Goal: Task Accomplishment & Management: Complete application form

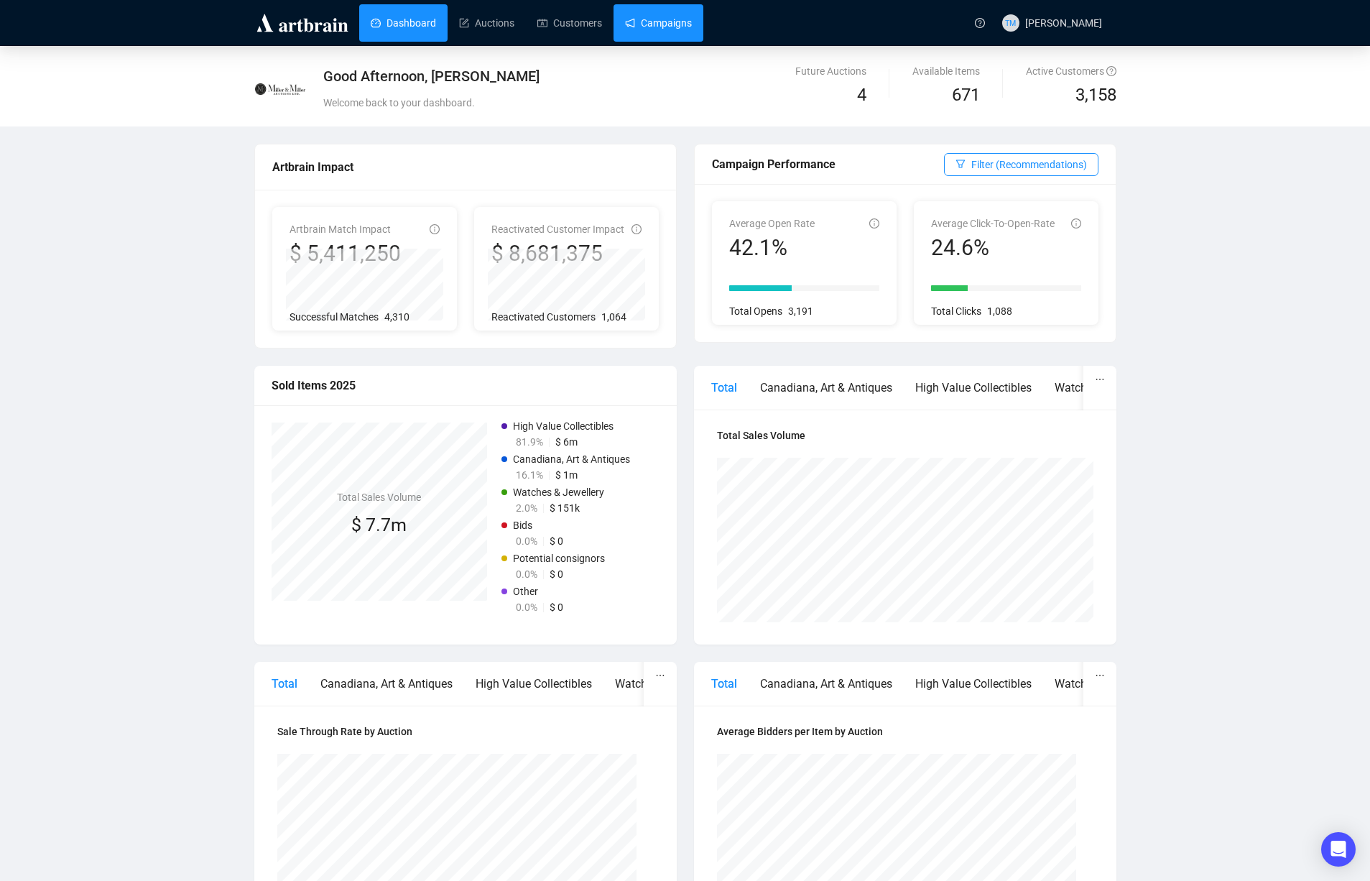
click at [670, 26] on link "Campaigns" at bounding box center [658, 22] width 67 height 37
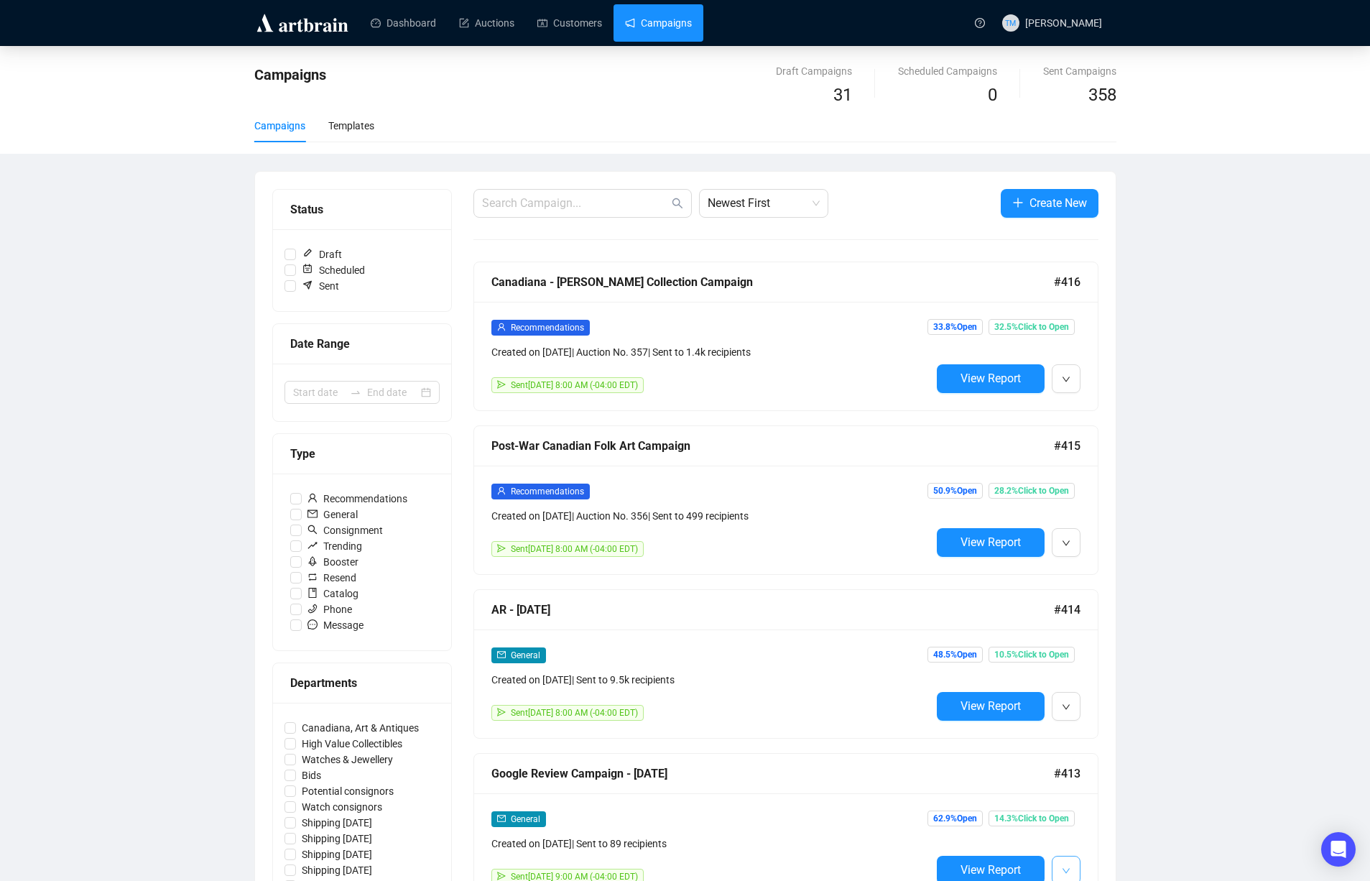
click at [1056, 867] on button "button" at bounding box center [1066, 870] width 29 height 29
click at [1104, 816] on span "Duplicate" at bounding box center [1102, 815] width 42 height 11
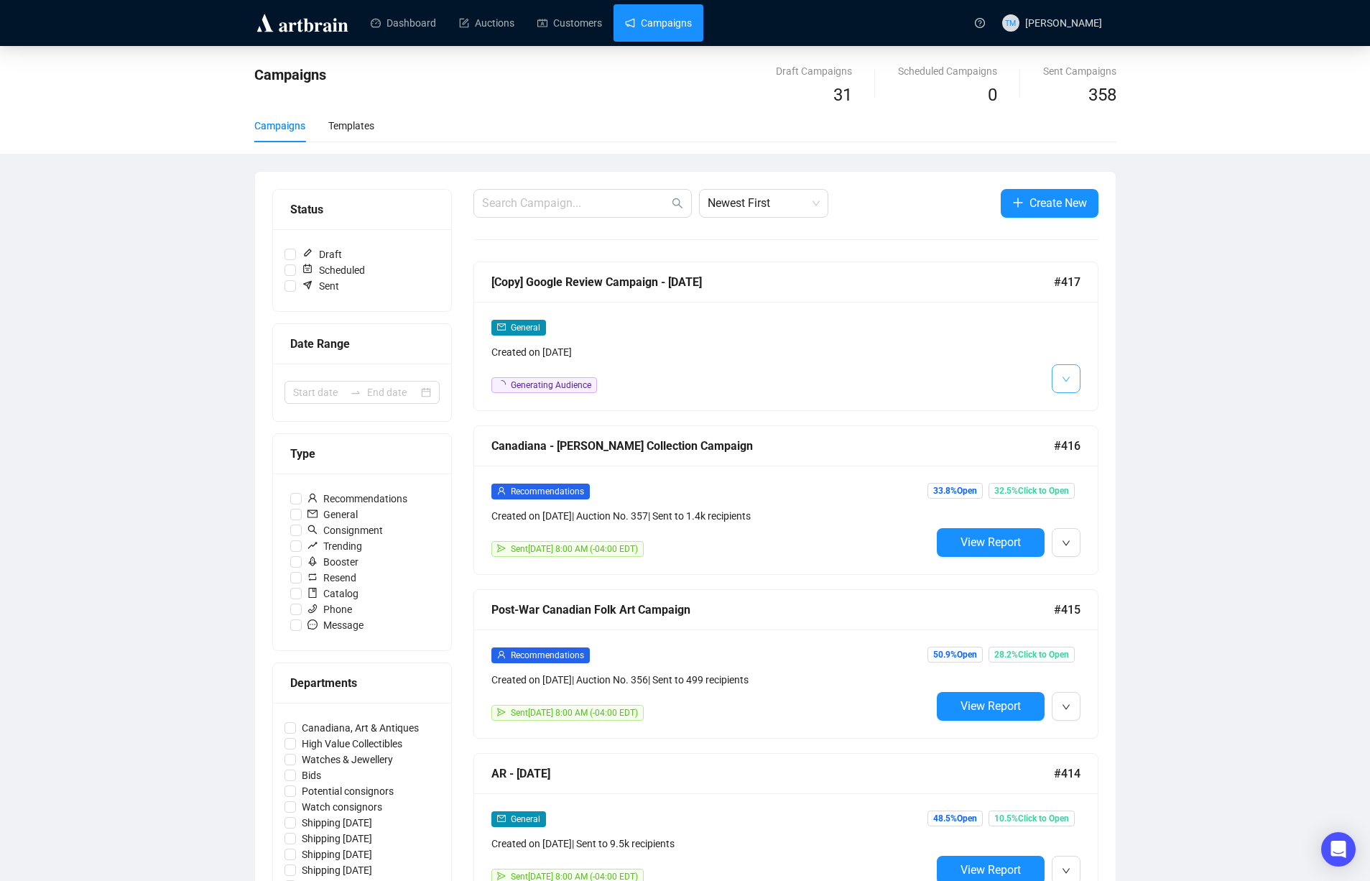
click at [1064, 375] on icon "down" at bounding box center [1066, 379] width 9 height 9
click at [1074, 402] on li "Edit" at bounding box center [1093, 410] width 76 height 23
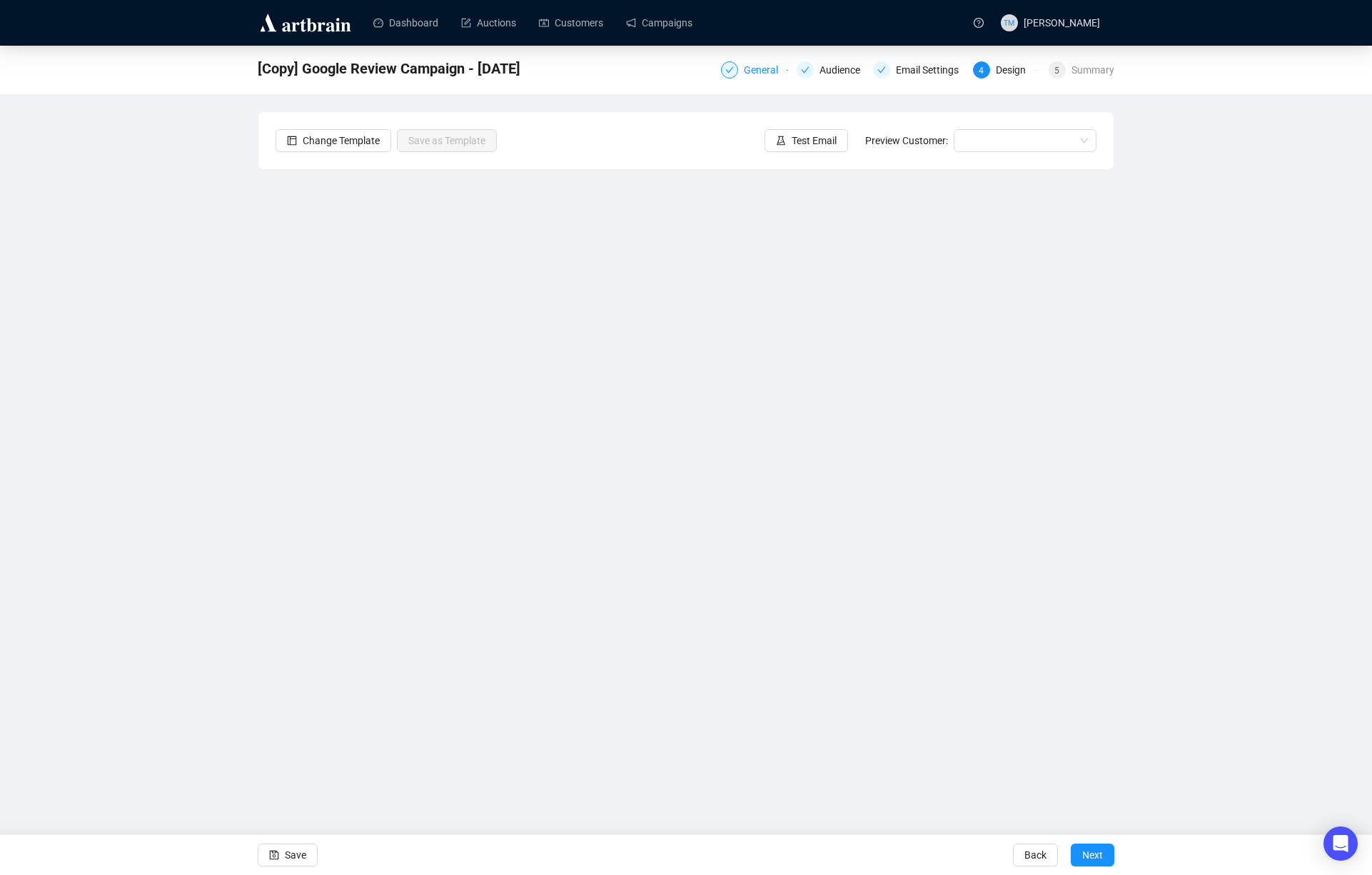
click at [744, 73] on div "General" at bounding box center [765, 70] width 43 height 17
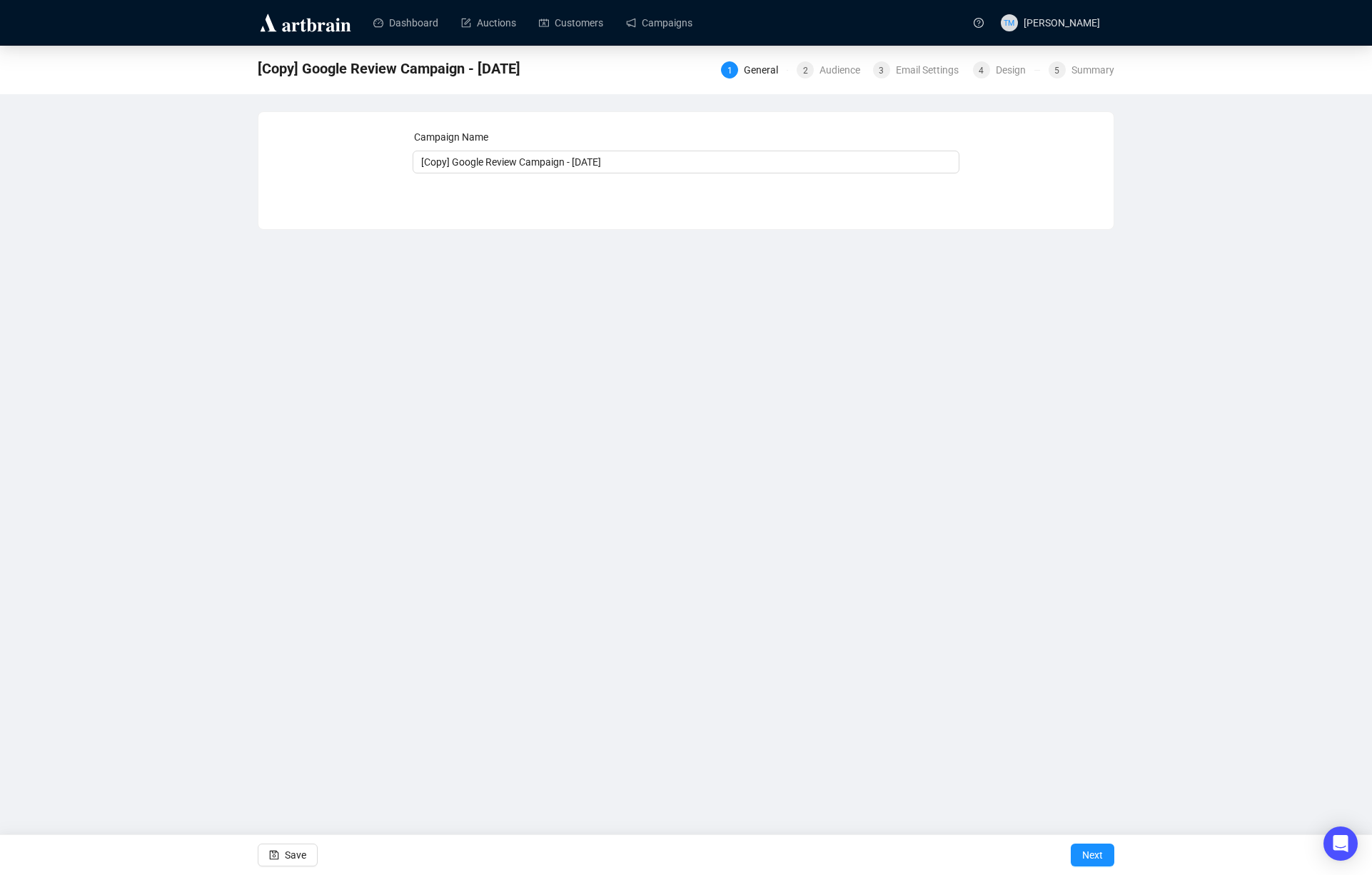
click at [460, 148] on div "Campaign Name" at bounding box center [686, 140] width 547 height 22
click at [454, 163] on input "[Copy] Google Review Campaign - Sept 13/14" at bounding box center [686, 162] width 547 height 23
drag, startPoint x: 430, startPoint y: 154, endPoint x: 322, endPoint y: 143, distance: 108.6
click at [322, 143] on div "Campaign Name [Copy] Google Review Campaign - Sept 13/14 Save Next" at bounding box center [686, 160] width 821 height 62
drag, startPoint x: 549, startPoint y: 159, endPoint x: 706, endPoint y: 165, distance: 157.1
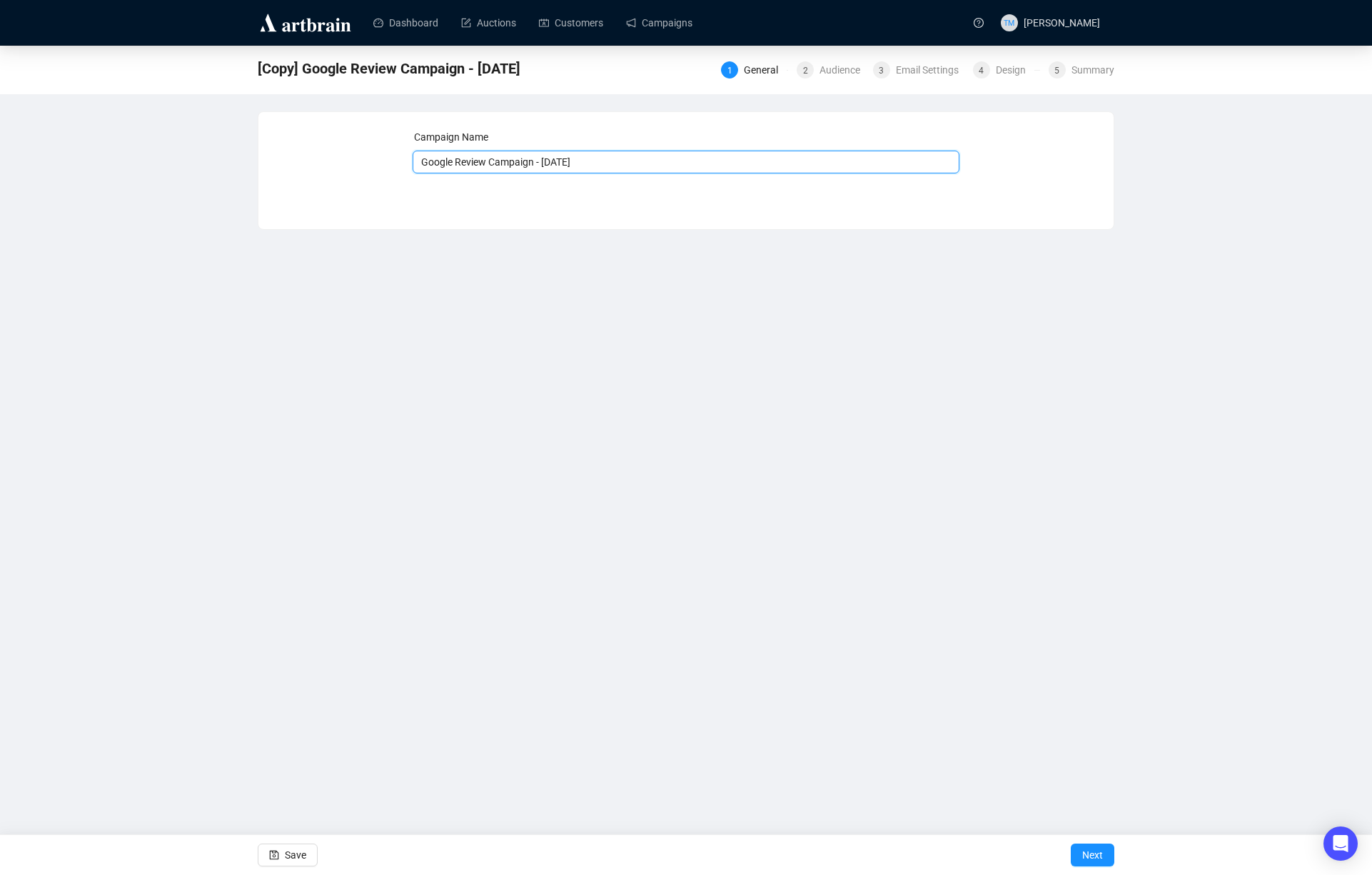
click at [706, 165] on input "Google Review Campaign - [DATE]" at bounding box center [686, 162] width 547 height 23
type input "Google Review Campaign - [DATE]"
click at [1089, 848] on span "Next" at bounding box center [1092, 855] width 21 height 40
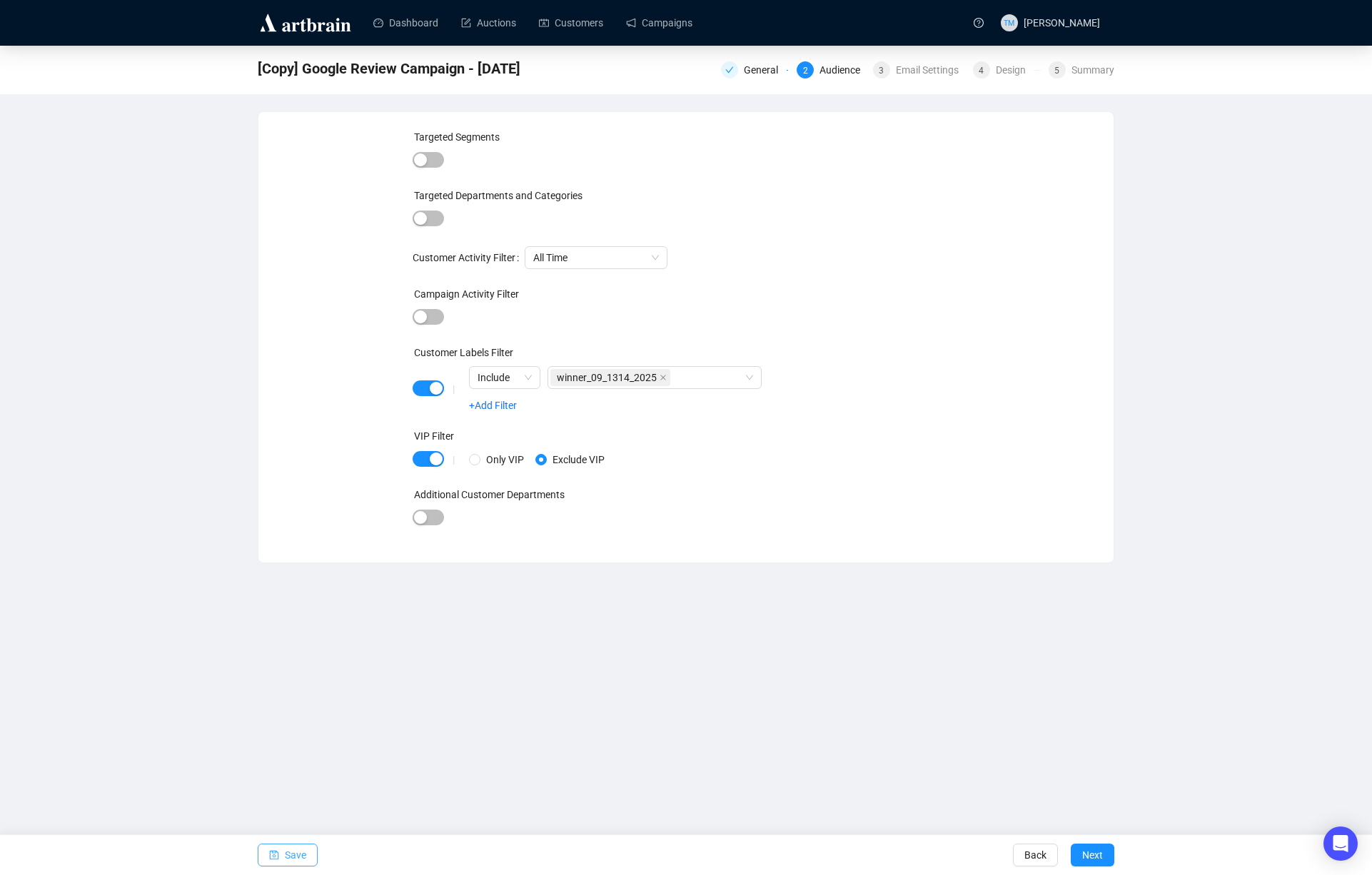
click at [285, 847] on span "Save" at bounding box center [296, 855] width 22 height 40
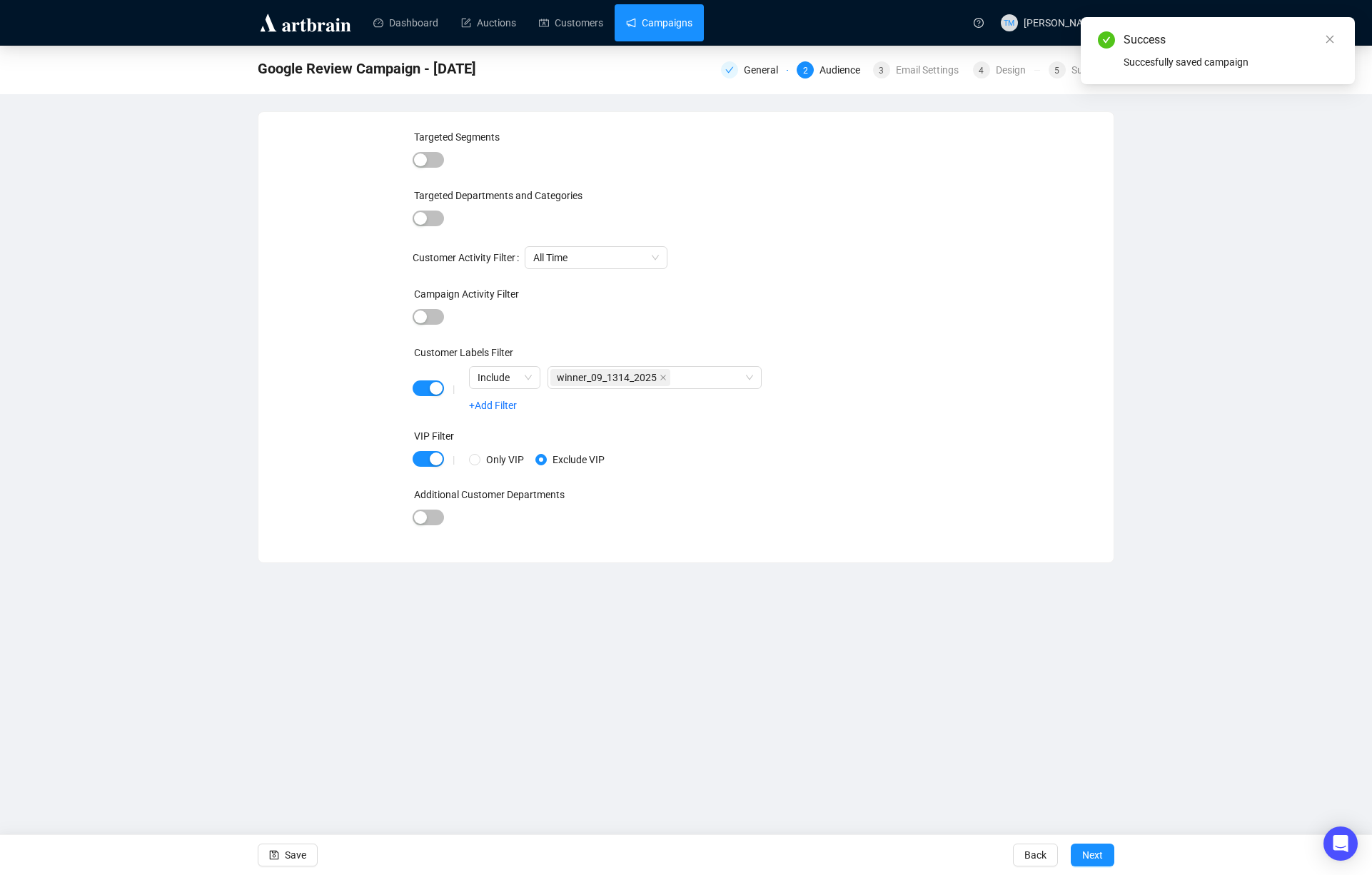
click at [682, 29] on link "Campaigns" at bounding box center [659, 22] width 67 height 37
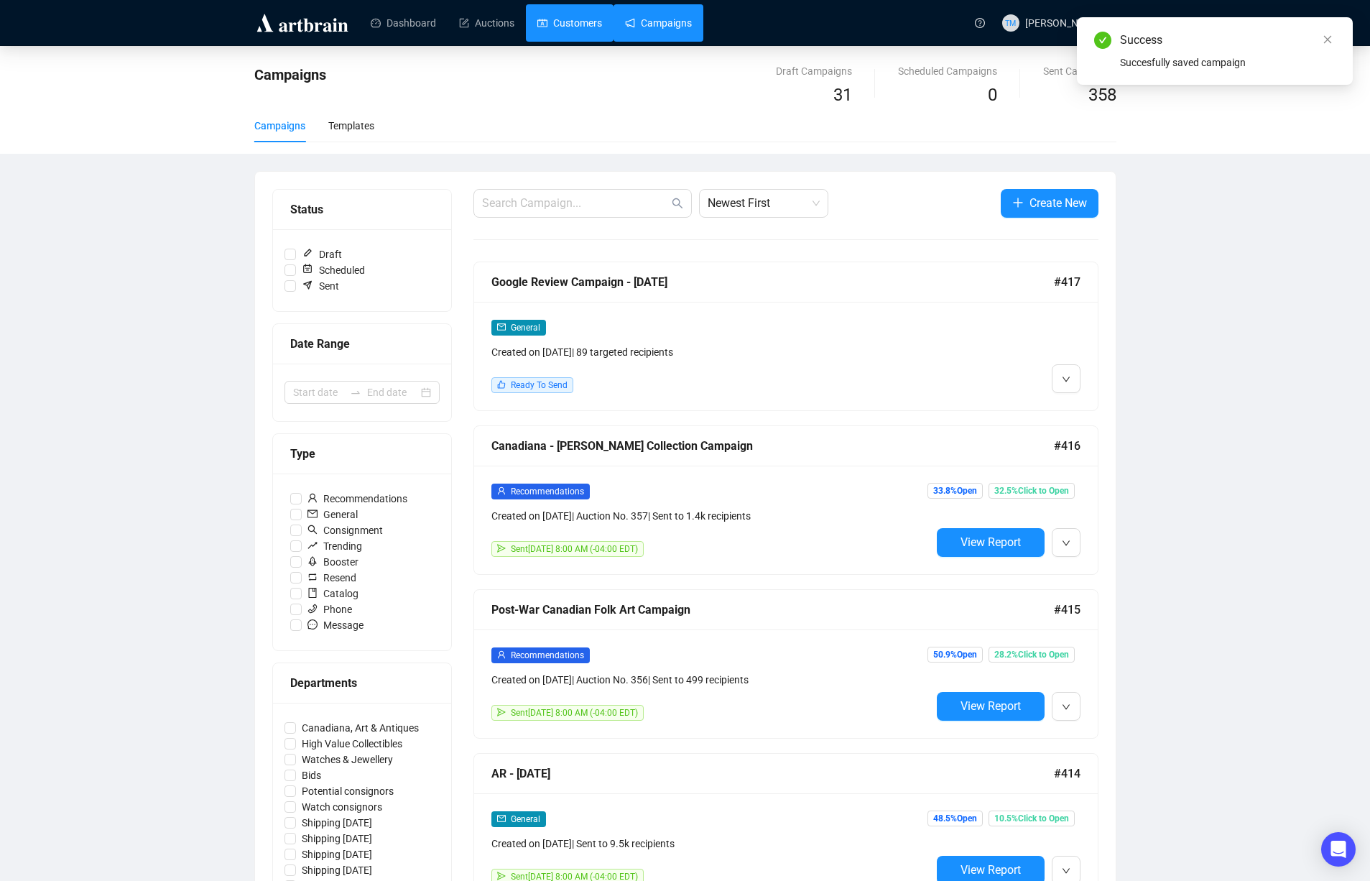
click at [571, 23] on link "Customers" at bounding box center [569, 22] width 65 height 37
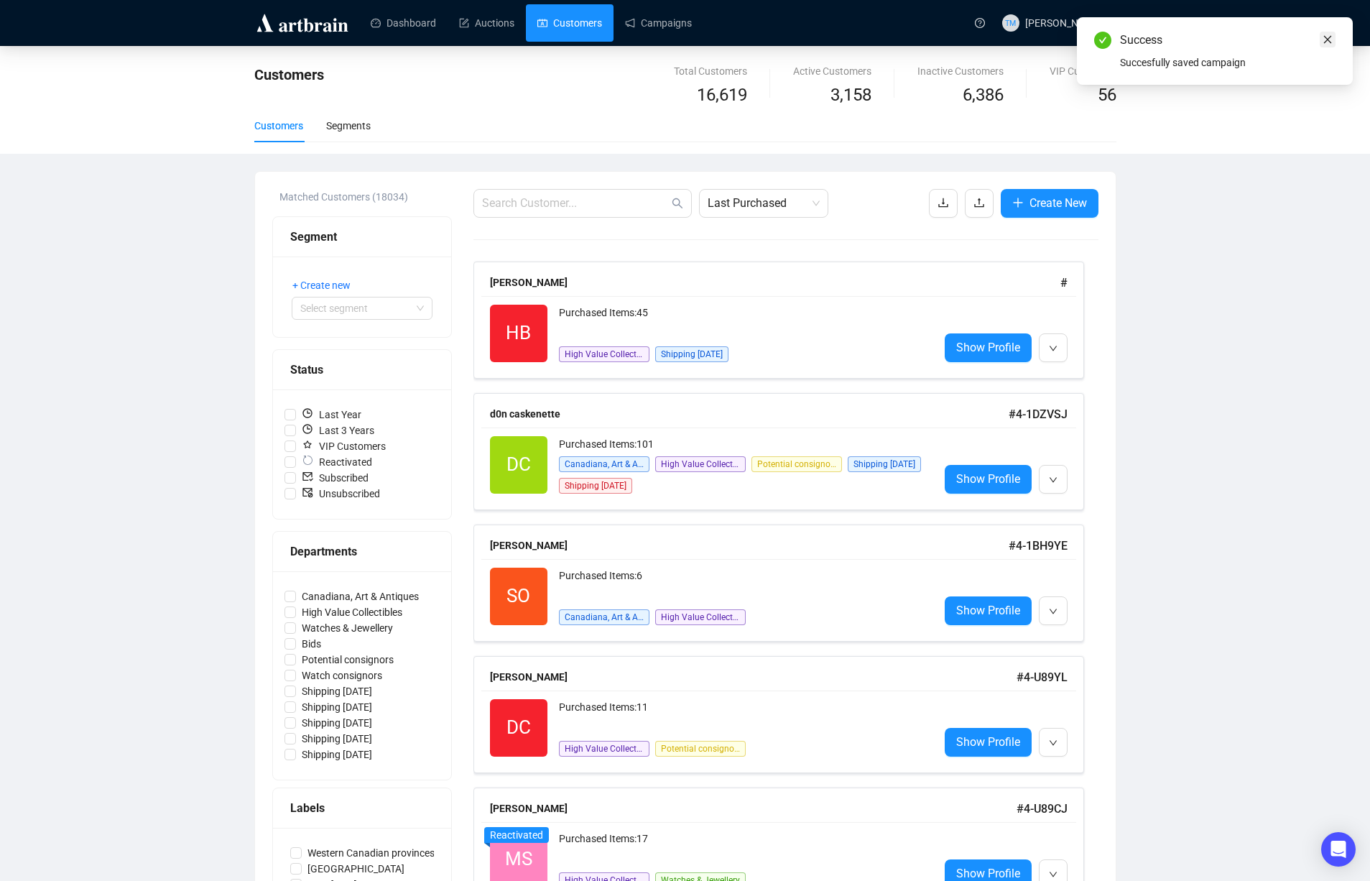
click at [1329, 42] on icon "close" at bounding box center [1328, 39] width 10 height 10
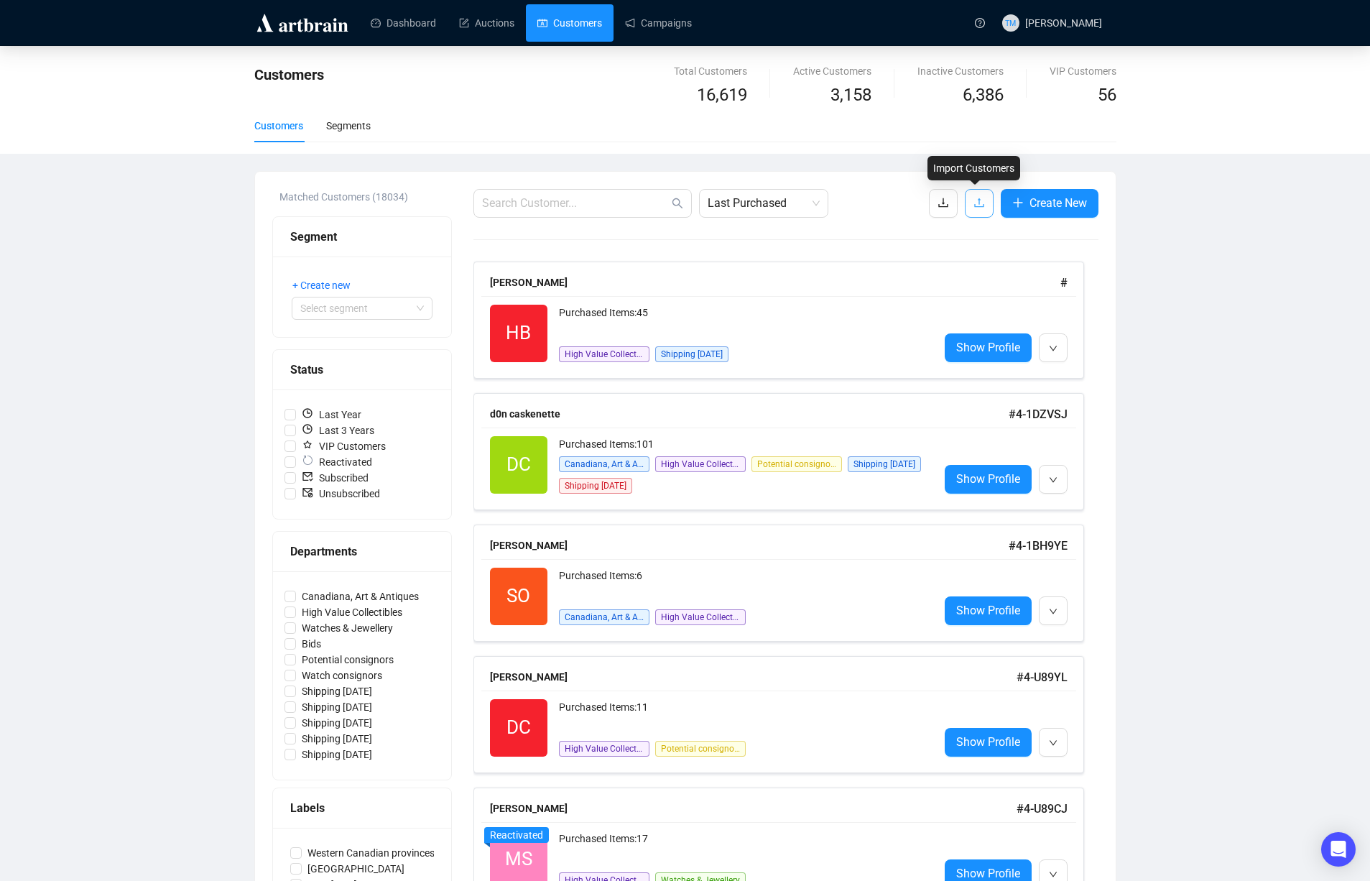
click at [974, 203] on icon "upload" at bounding box center [979, 202] width 11 height 11
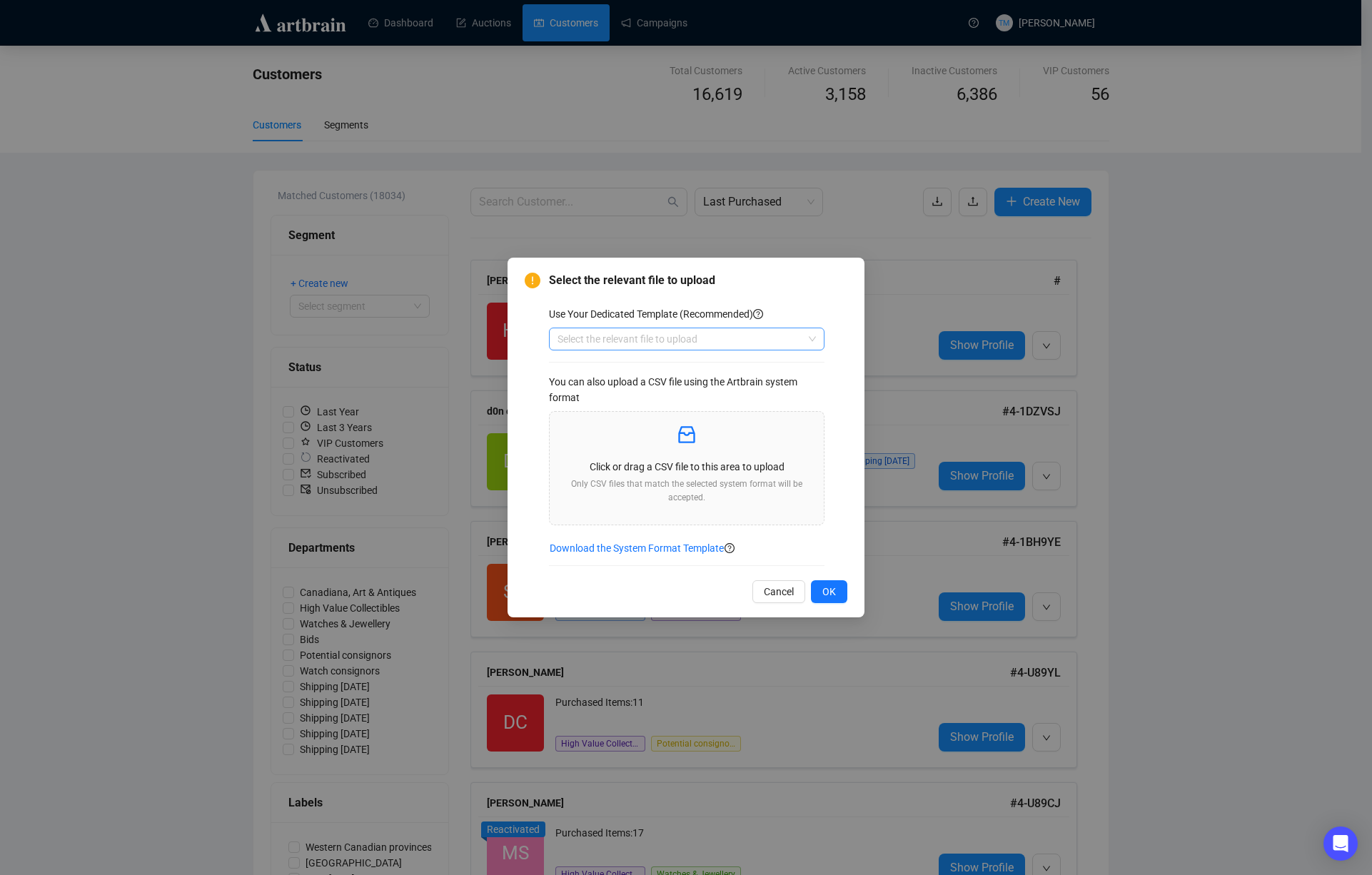
click at [655, 341] on input "search" at bounding box center [680, 340] width 245 height 22
click at [633, 367] on div "Customers" at bounding box center [686, 367] width 252 height 16
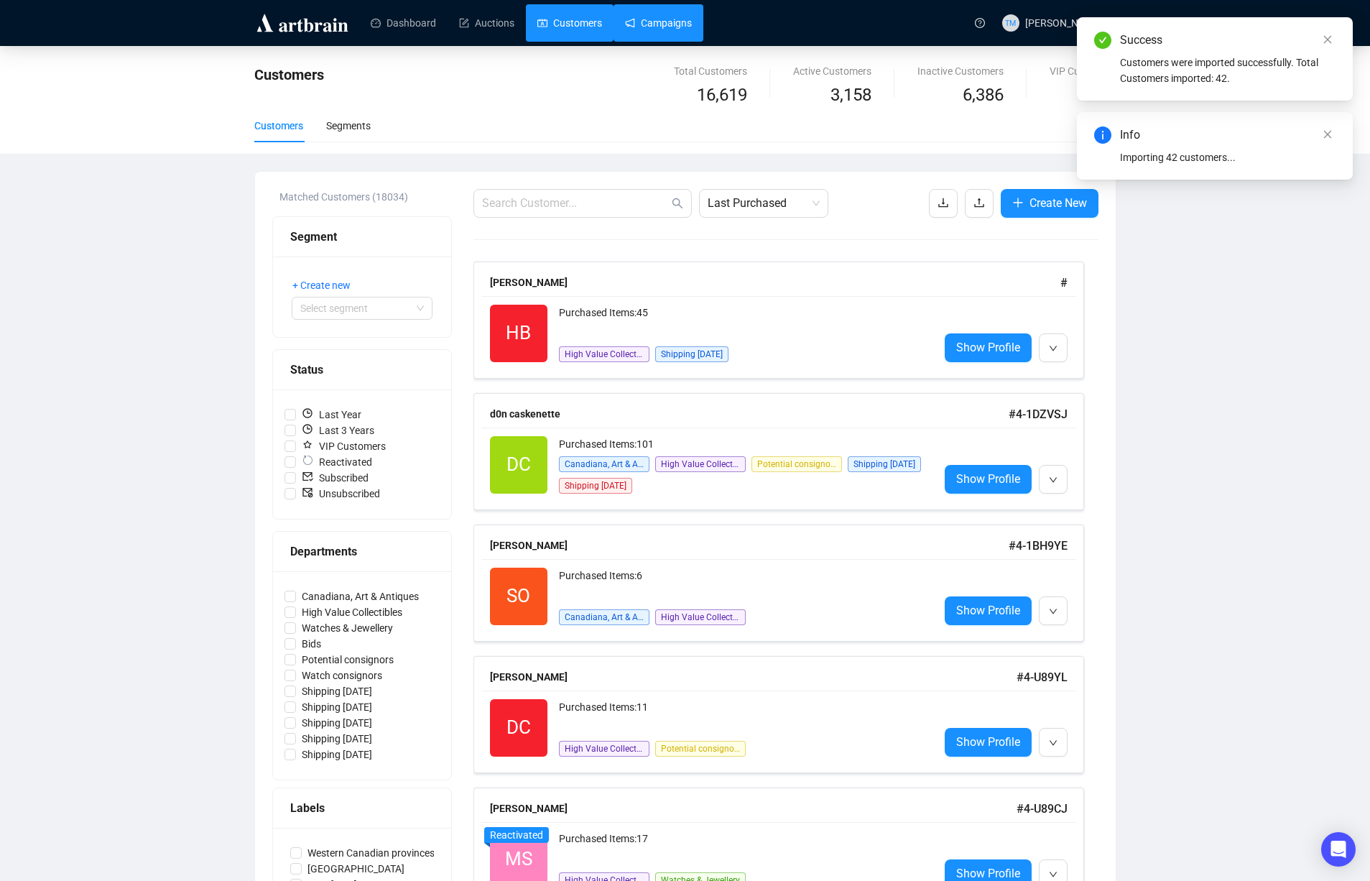
click at [664, 30] on link "Campaigns" at bounding box center [658, 22] width 67 height 37
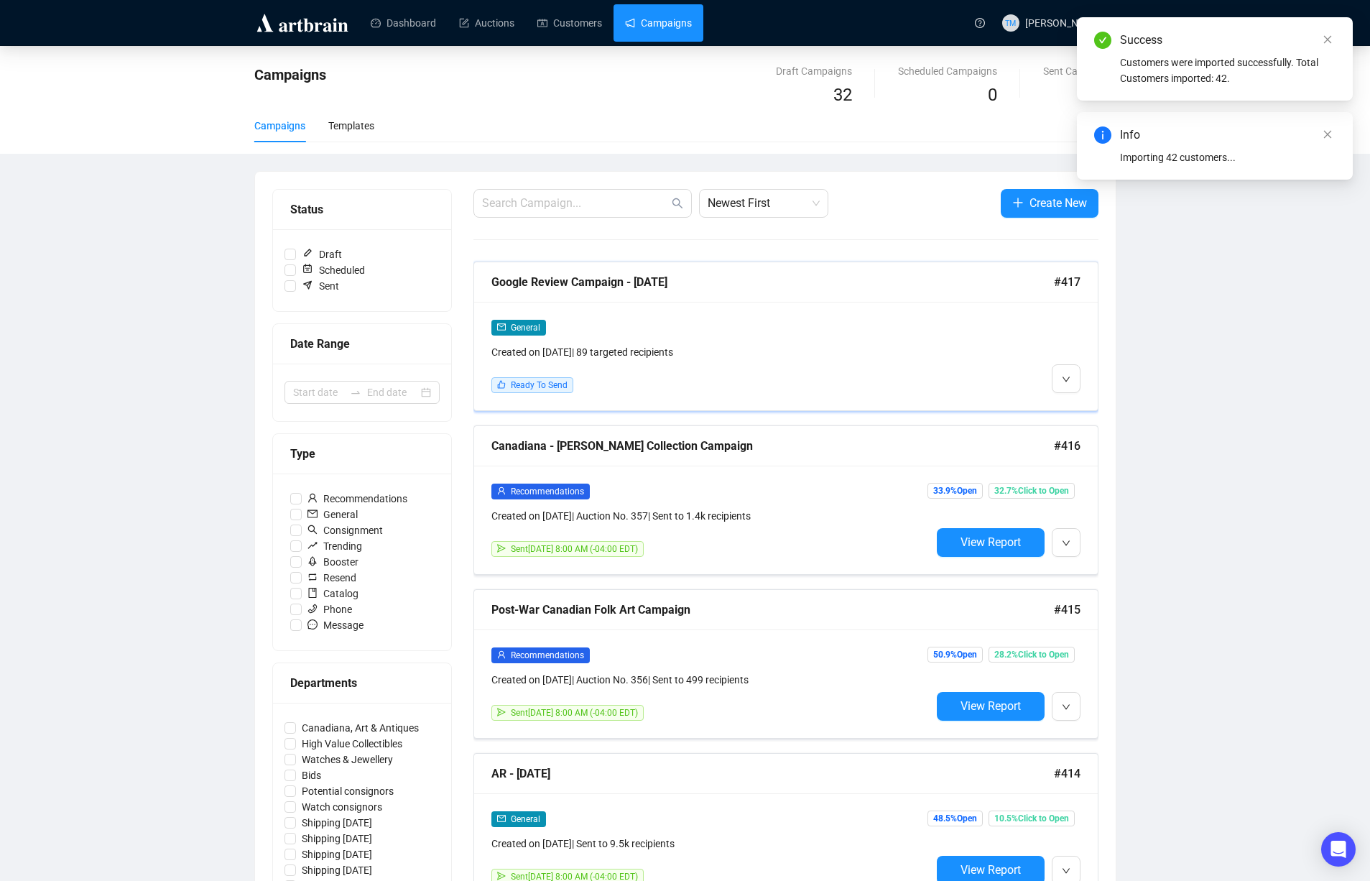
click at [897, 336] on div "General Created on Oct 3, 2025 | 89 targeted recipients" at bounding box center [711, 339] width 440 height 41
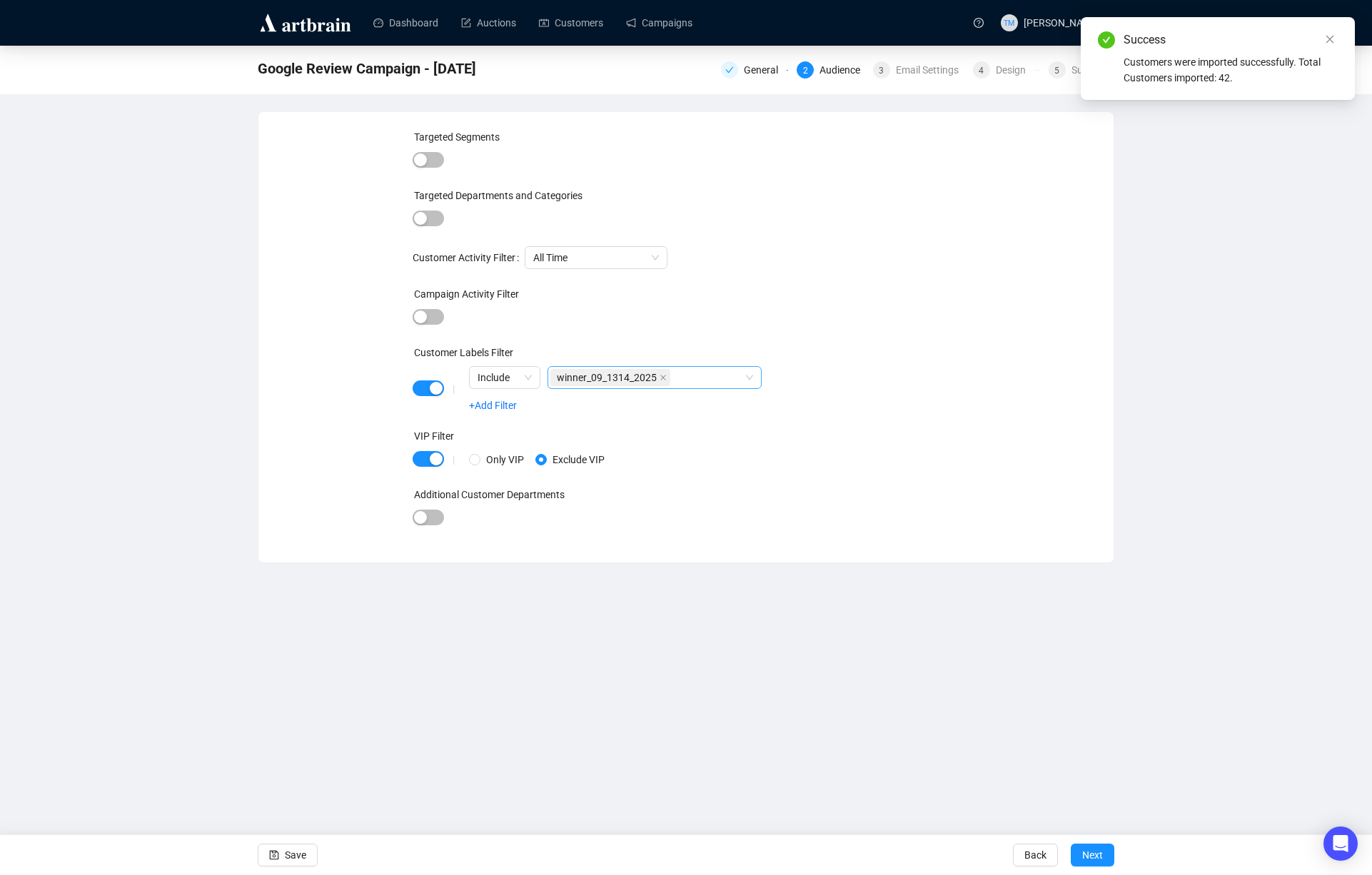
click at [667, 377] on icon "close" at bounding box center [663, 377] width 7 height 7
click at [716, 381] on div at bounding box center [647, 377] width 194 height 20
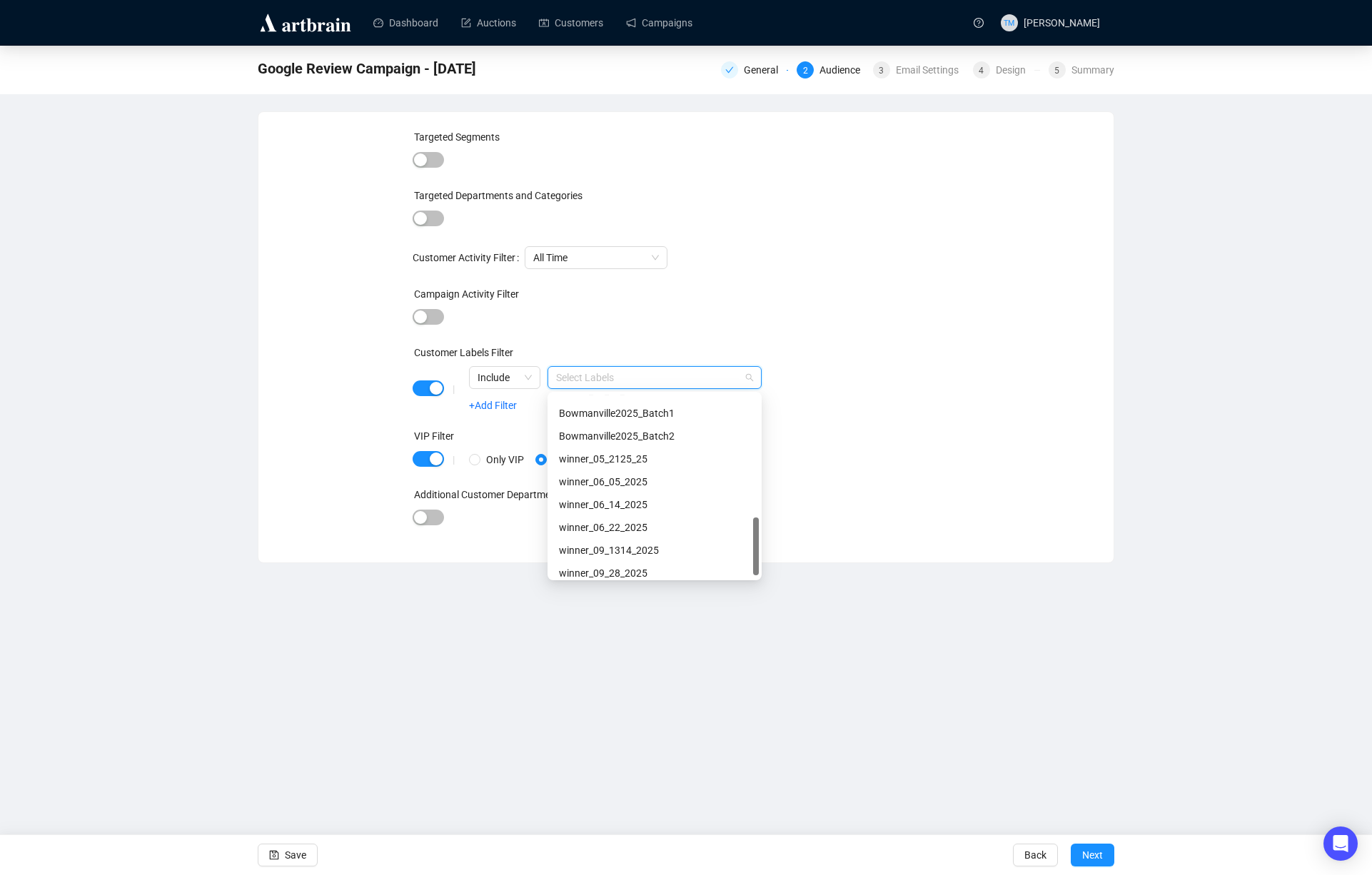
scroll to position [388, 0]
drag, startPoint x: 644, startPoint y: 564, endPoint x: 687, endPoint y: 574, distance: 44.1
click at [644, 564] on div "winner_09_28_2025" at bounding box center [655, 566] width 192 height 16
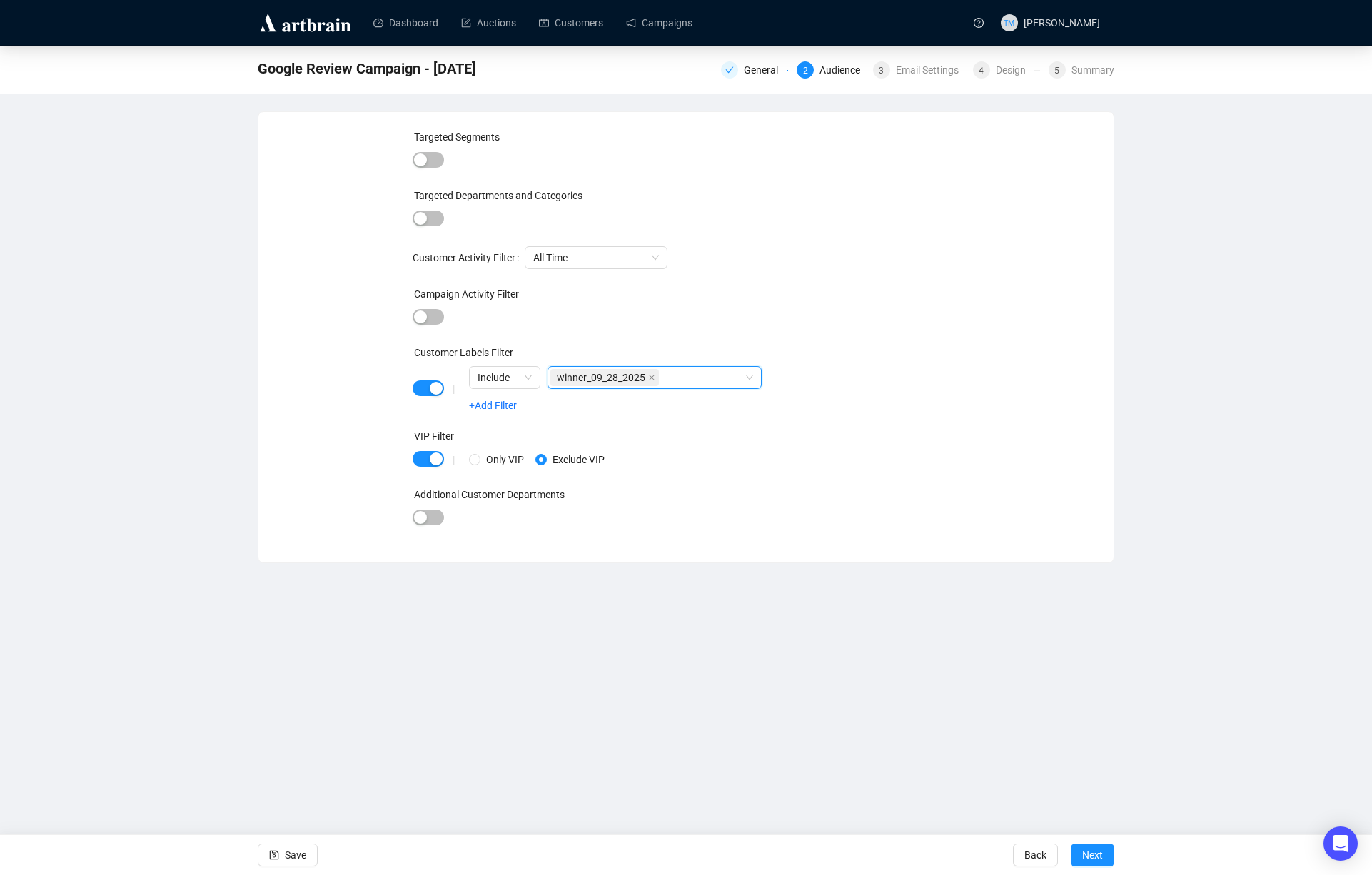
click at [933, 471] on div "Targeted Segments Targeted Departments and Categories Customer Activity Filter …" at bounding box center [686, 337] width 547 height 416
click at [306, 850] on span "Save" at bounding box center [296, 855] width 22 height 40
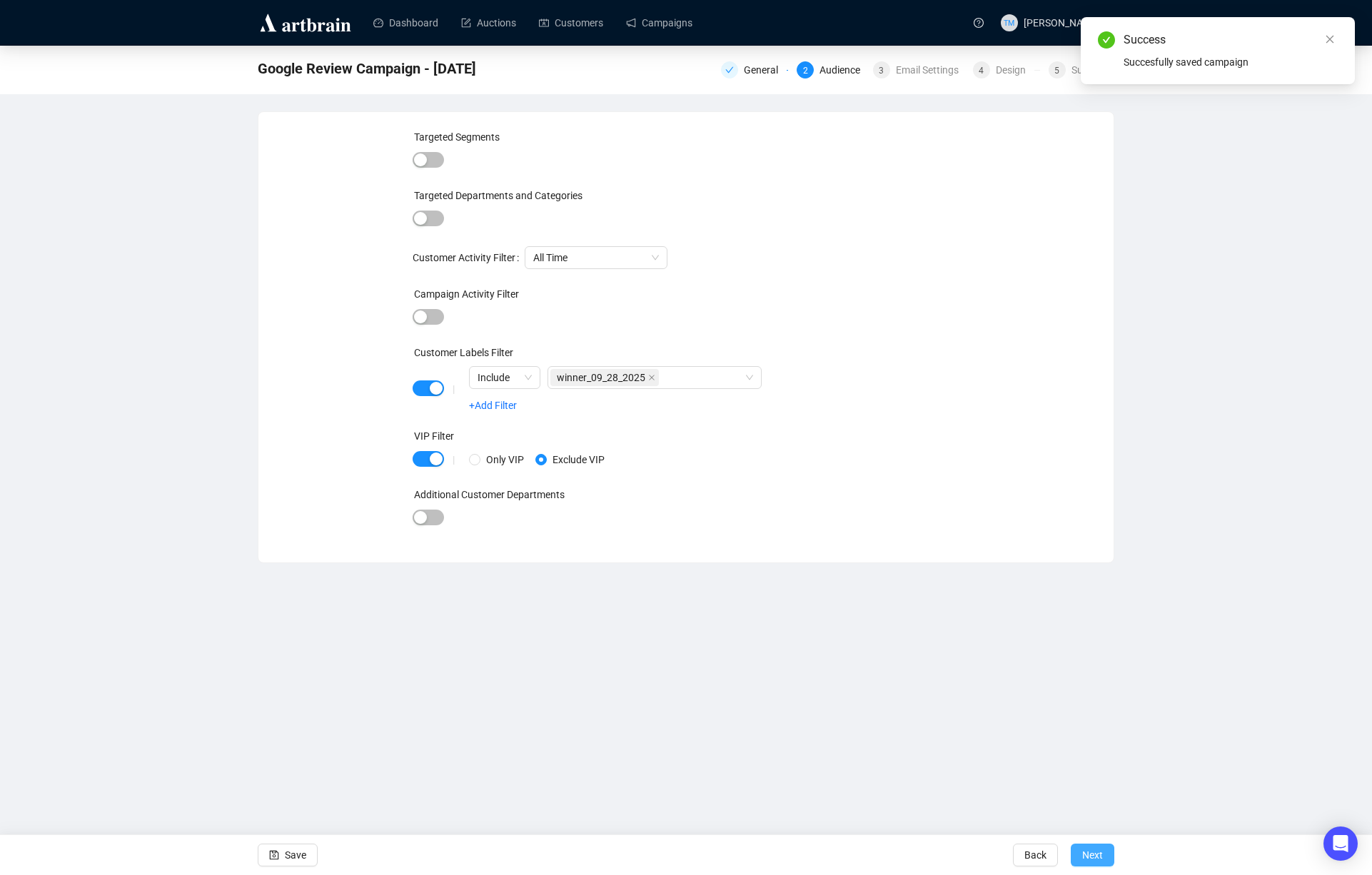
click at [1097, 851] on span "Next" at bounding box center [1092, 855] width 21 height 40
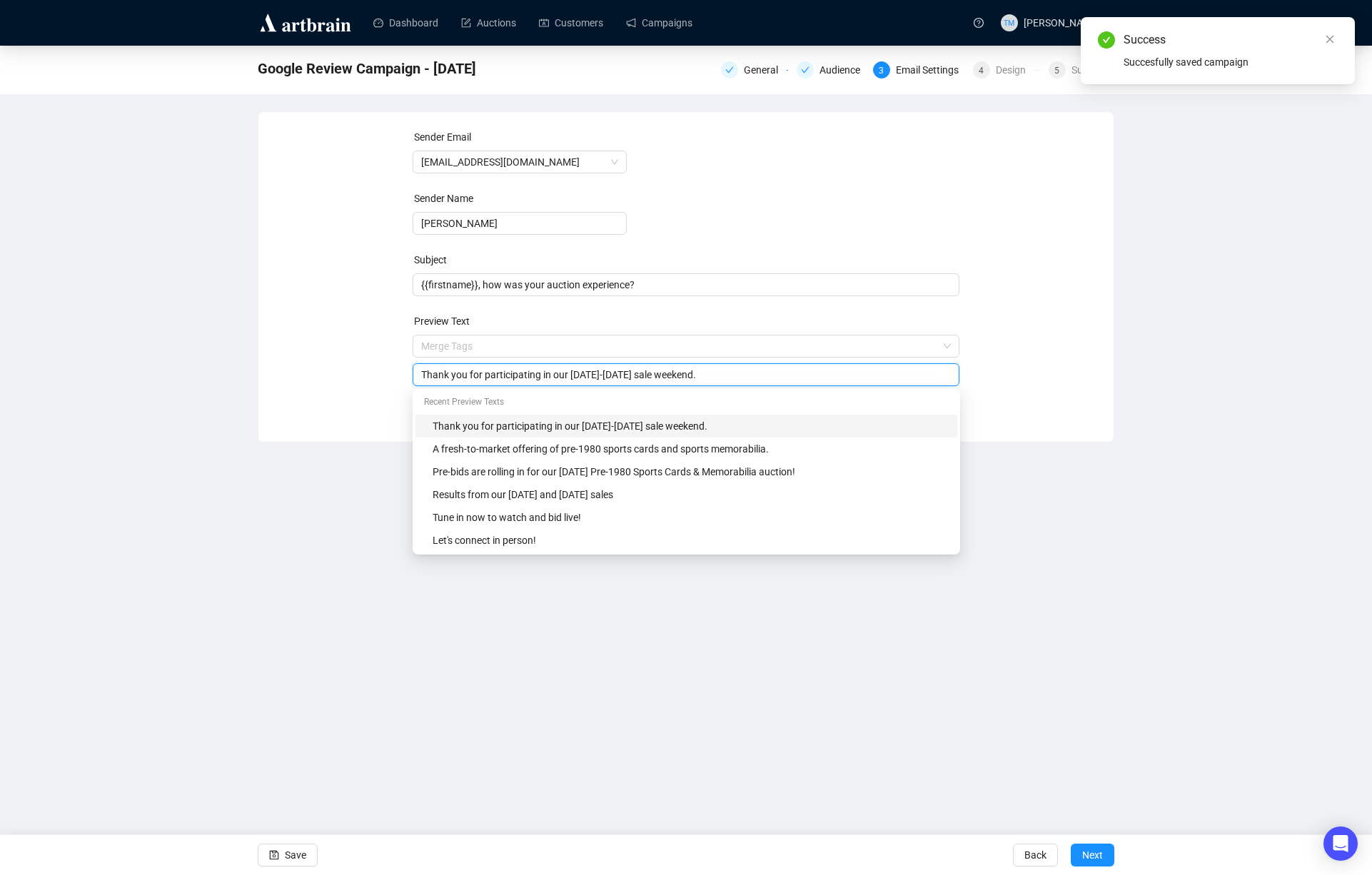
drag, startPoint x: 630, startPoint y: 346, endPoint x: 647, endPoint y: 362, distance: 23.3
click at [647, 362] on div "Merge Tags Thank you for participating in our September 13-14th sale weekend." at bounding box center [686, 361] width 547 height 52
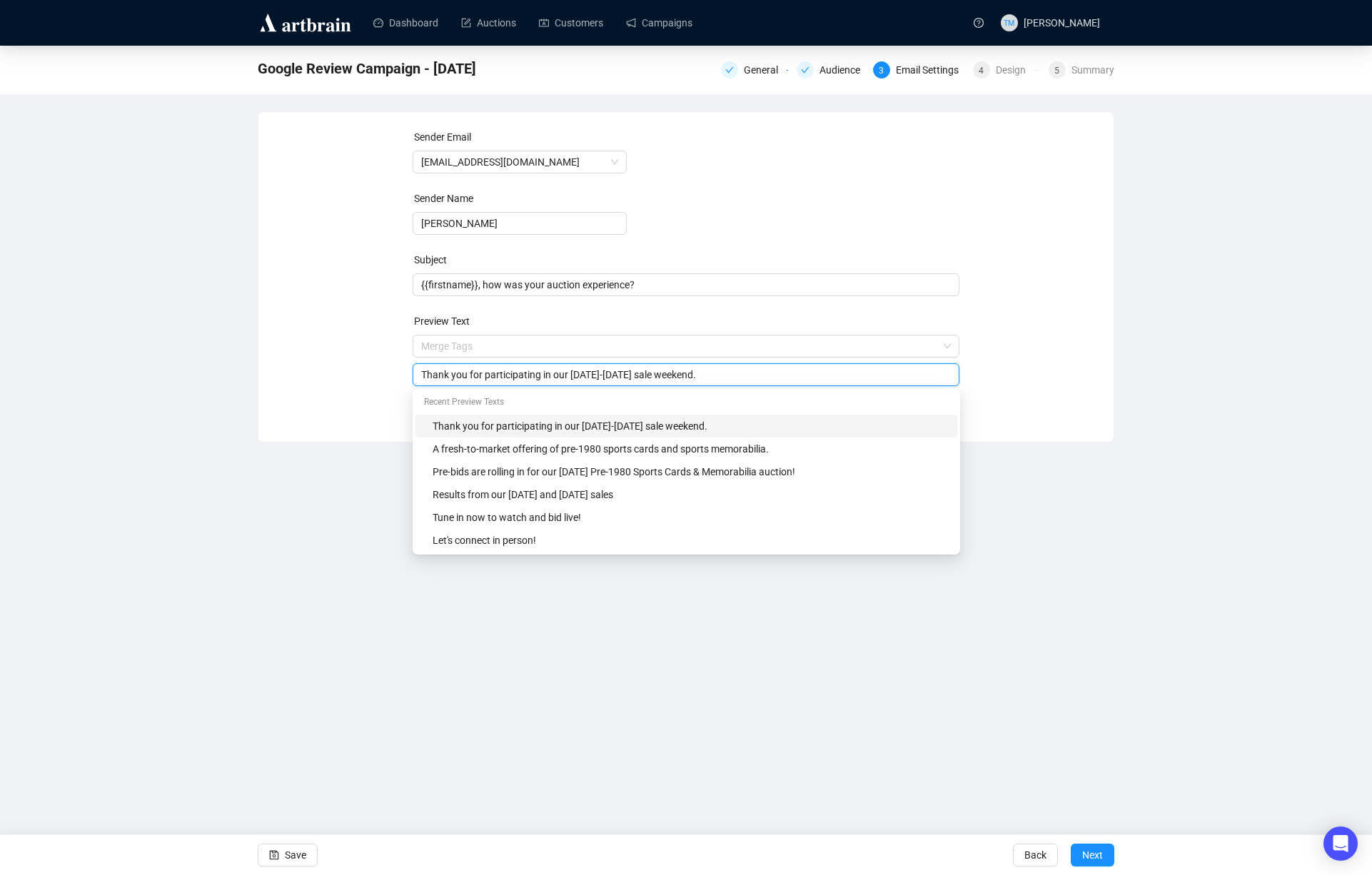
drag, startPoint x: 661, startPoint y: 372, endPoint x: 632, endPoint y: 374, distance: 29.1
click at [632, 374] on input "Thank you for participating in our September 13-14th sale weekend." at bounding box center [686, 374] width 531 height 16
drag, startPoint x: 672, startPoint y: 376, endPoint x: 767, endPoint y: 379, distance: 95.0
click at [767, 379] on input "Thank you for participating in our September 28th sale weekend." at bounding box center [686, 374] width 531 height 16
type input "Thank you for participating in our [DATE] sale."
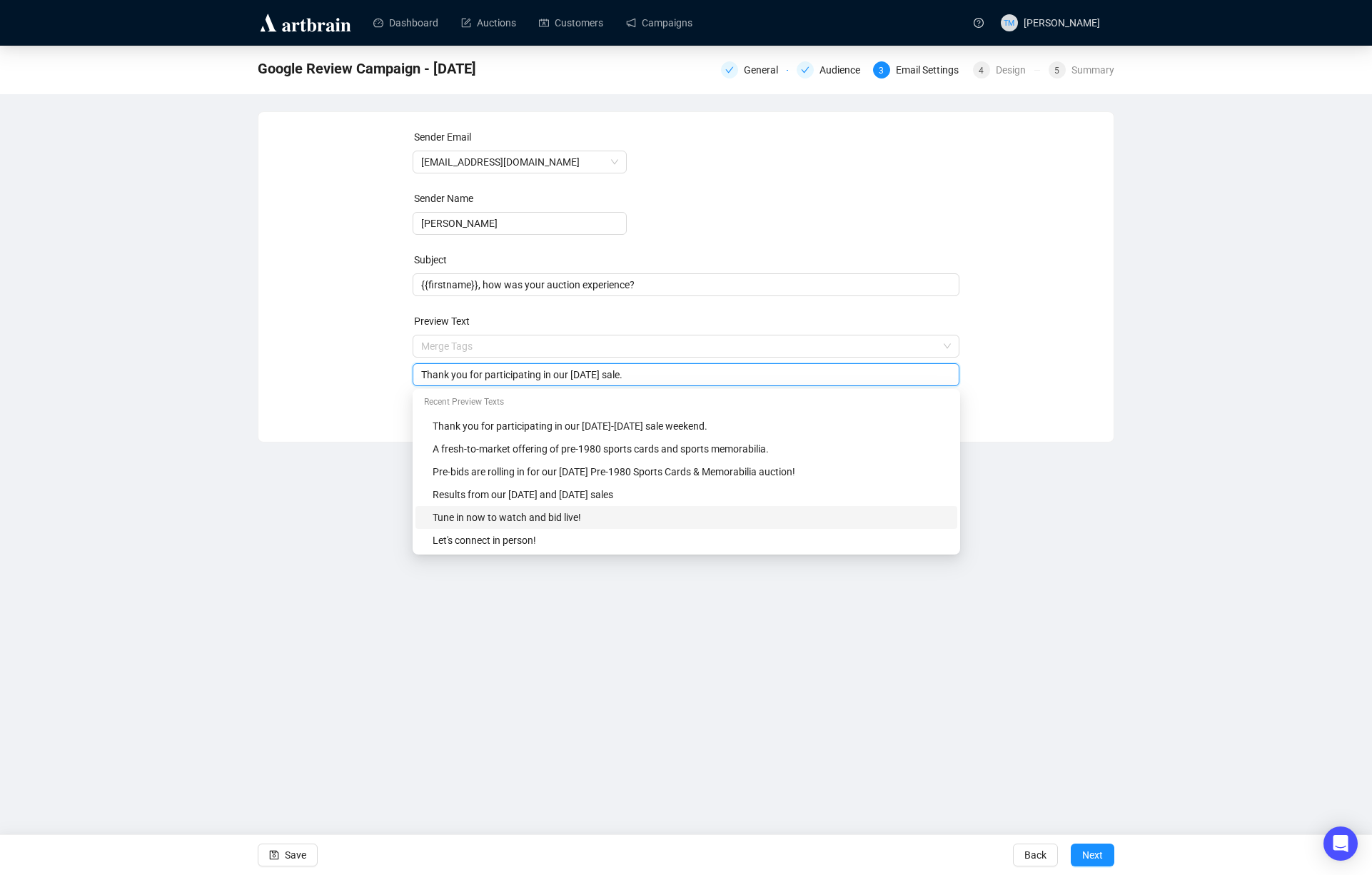
click at [356, 718] on div "Dashboard Auctions Customers Campaigns TM Tess Monterroza Google Review Campaig…" at bounding box center [686, 437] width 1372 height 875
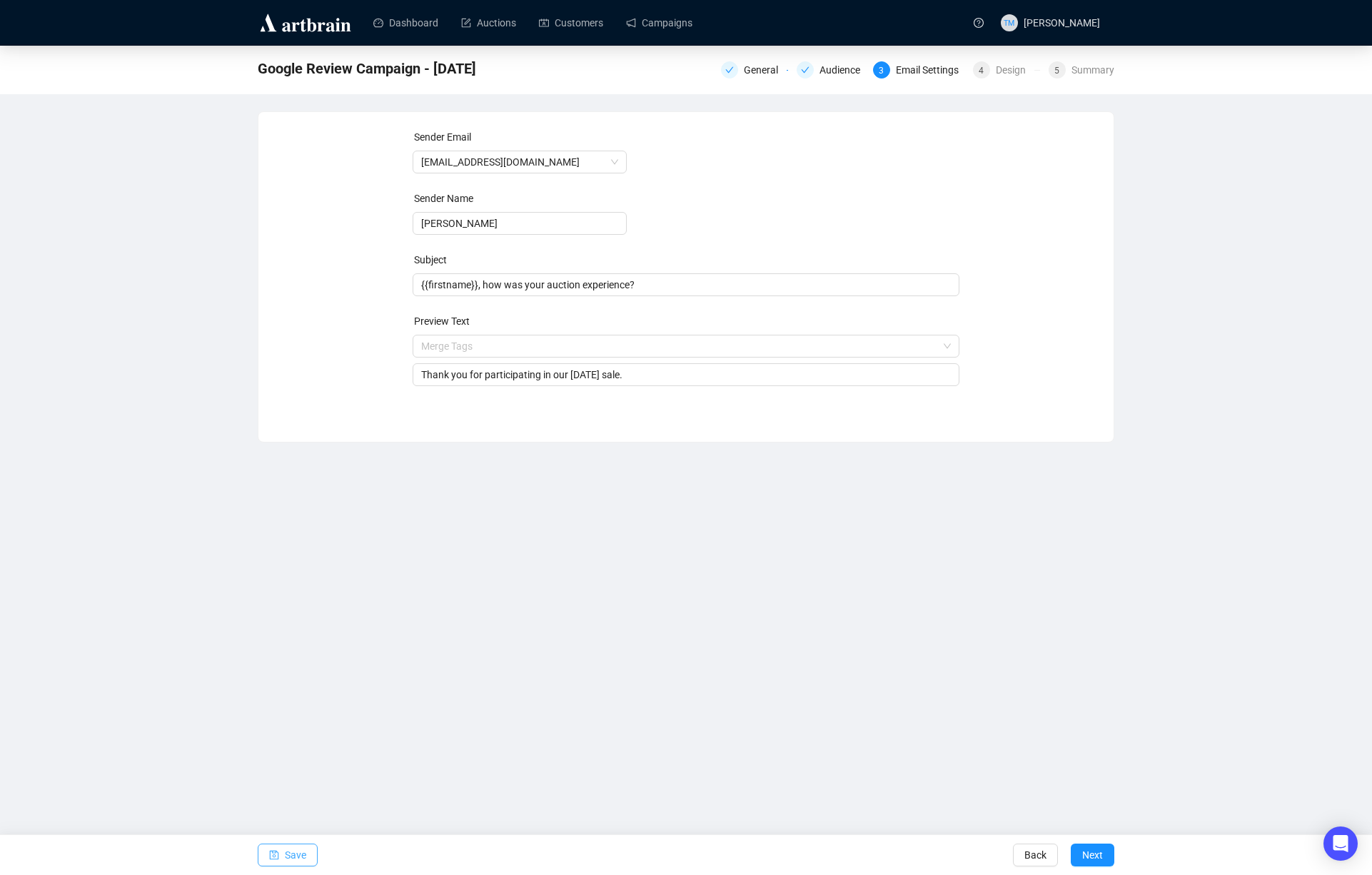
click at [289, 856] on span "Save" at bounding box center [296, 855] width 22 height 40
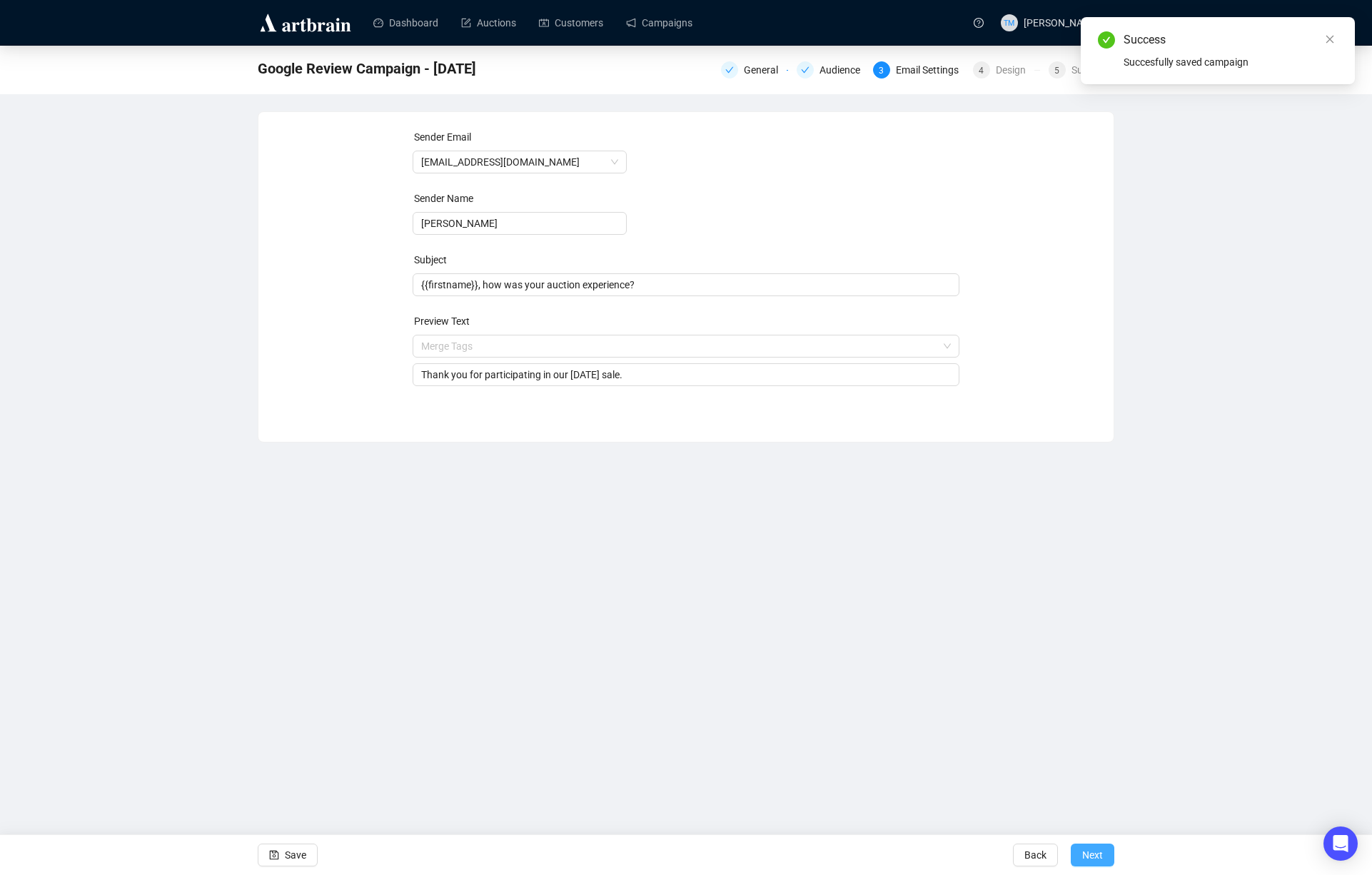
click at [1090, 847] on span "Next" at bounding box center [1092, 855] width 21 height 40
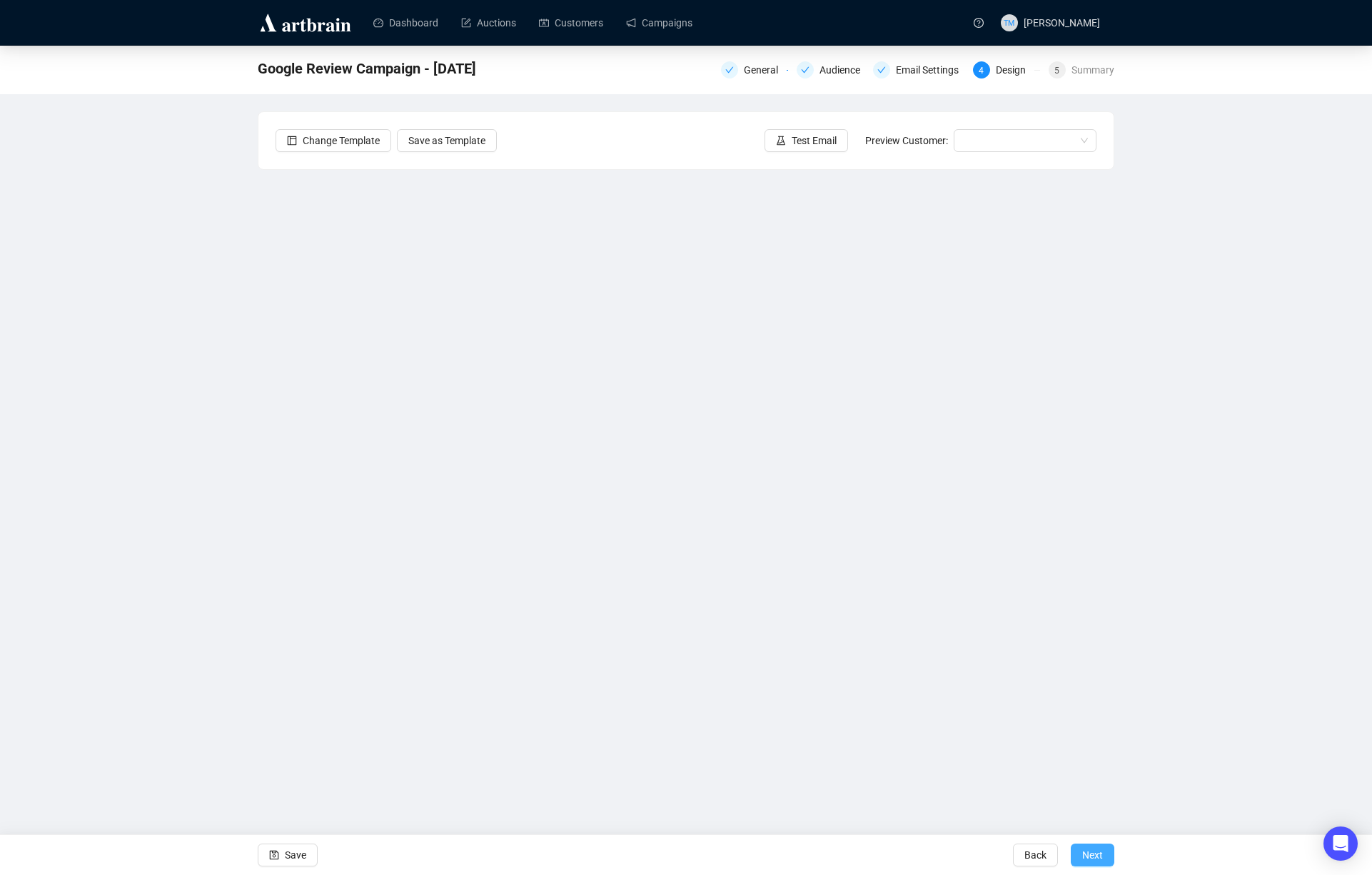
click at [1098, 845] on span "Next" at bounding box center [1092, 855] width 21 height 40
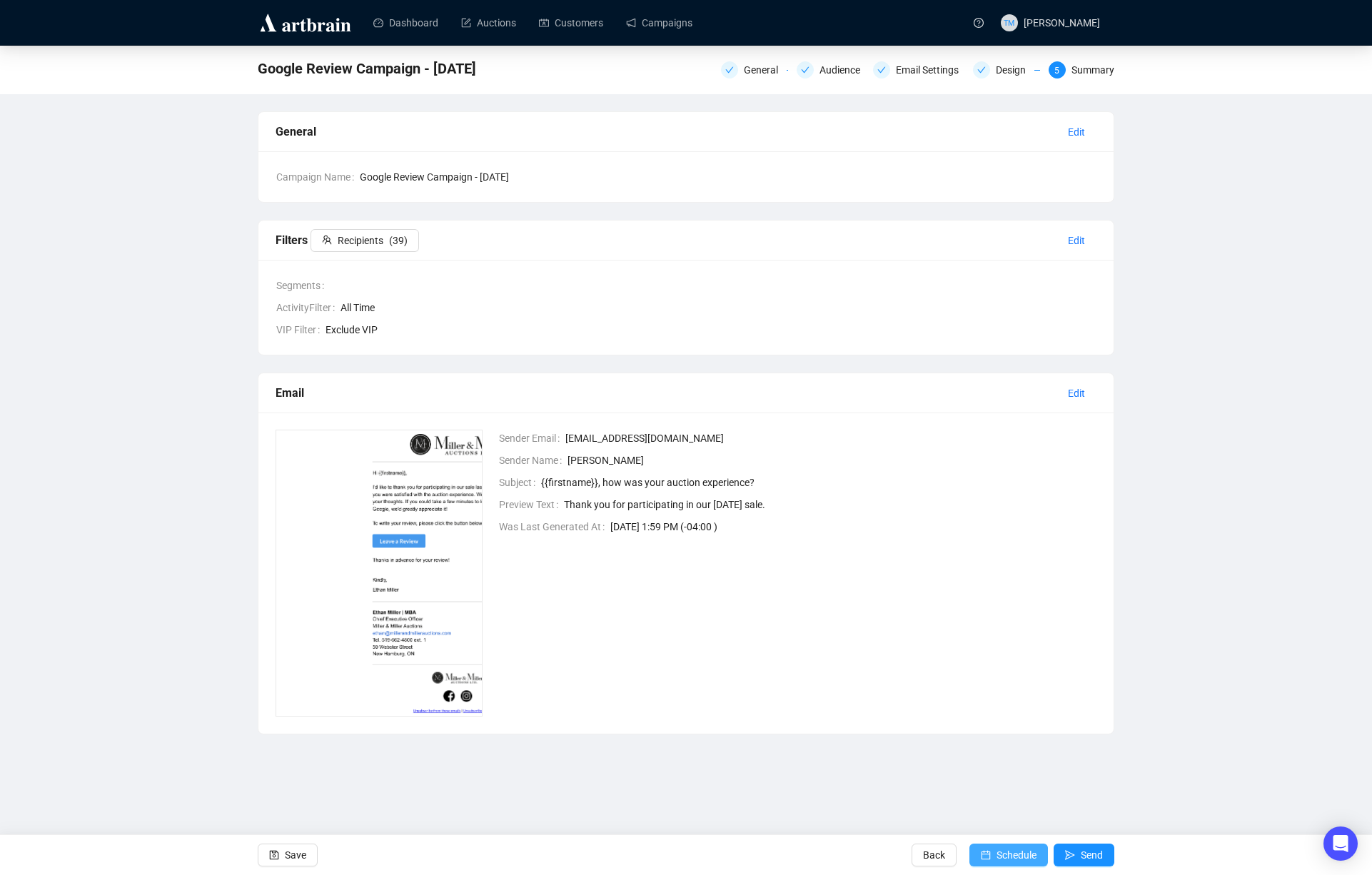
click at [996, 855] on span "Schedule" at bounding box center [1016, 855] width 40 height 40
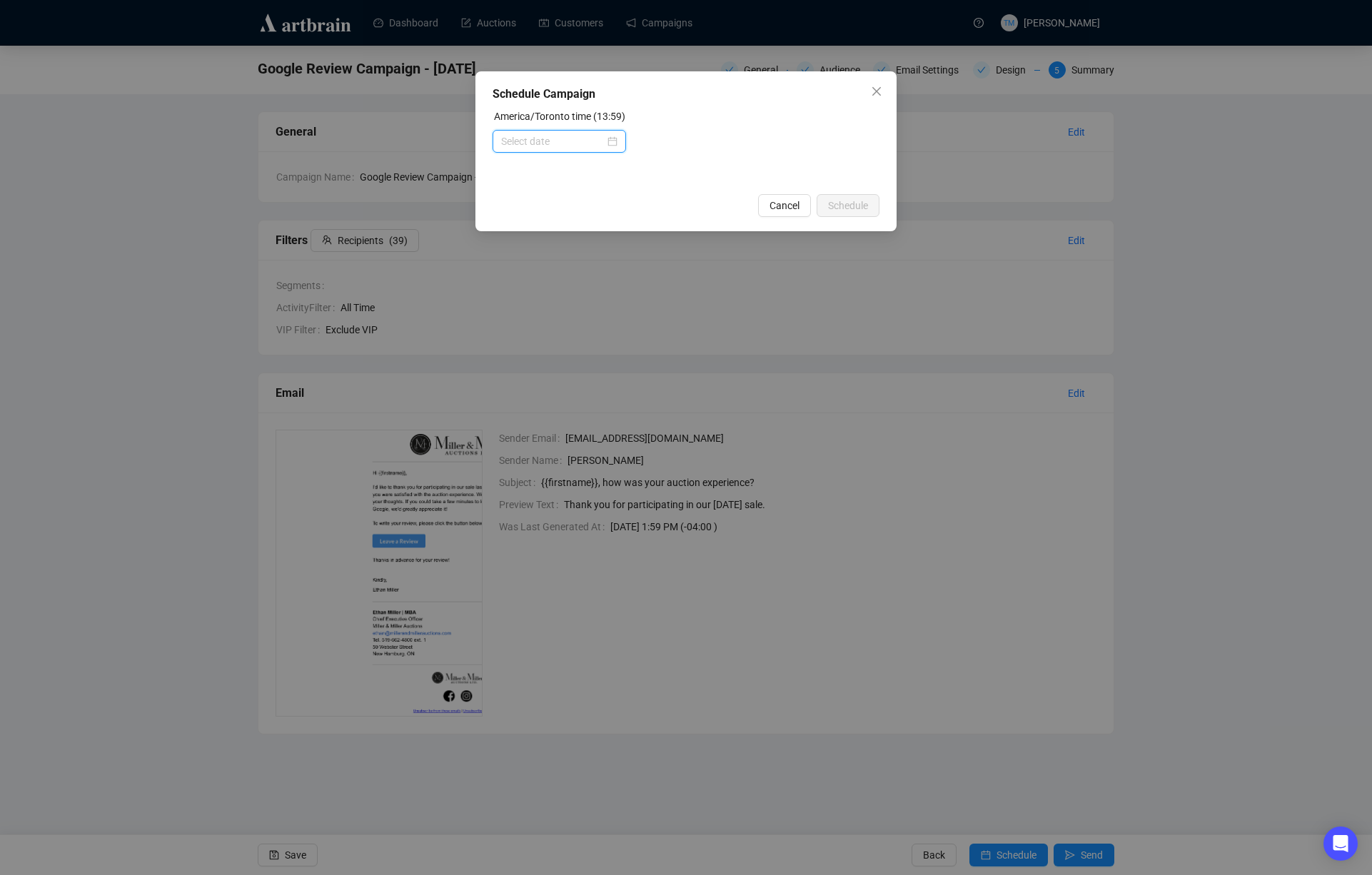
click at [591, 138] on input at bounding box center [552, 141] width 103 height 16
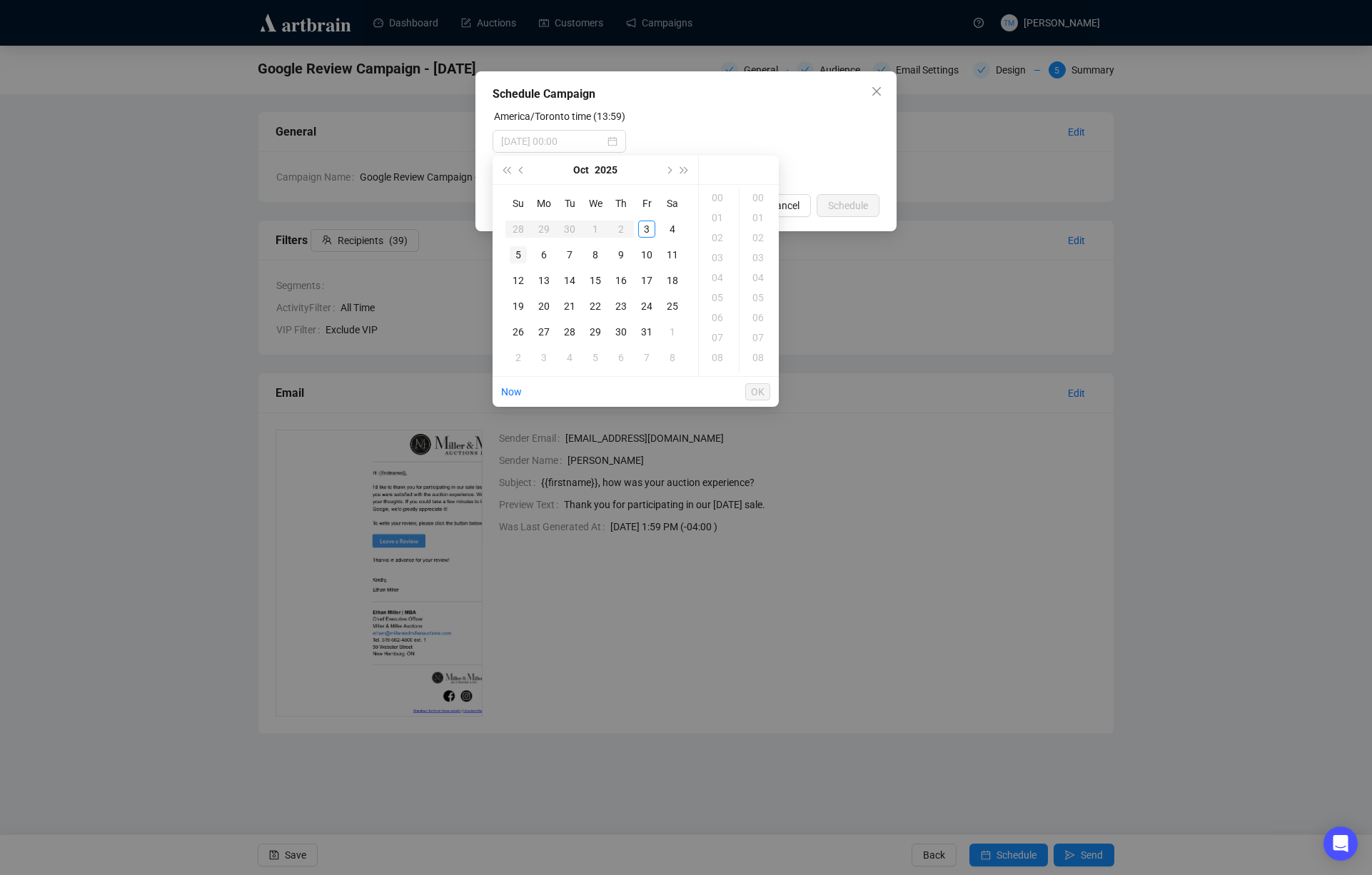
click at [522, 253] on div "5" at bounding box center [518, 254] width 17 height 17
click at [719, 347] on div "12" at bounding box center [718, 341] width 34 height 20
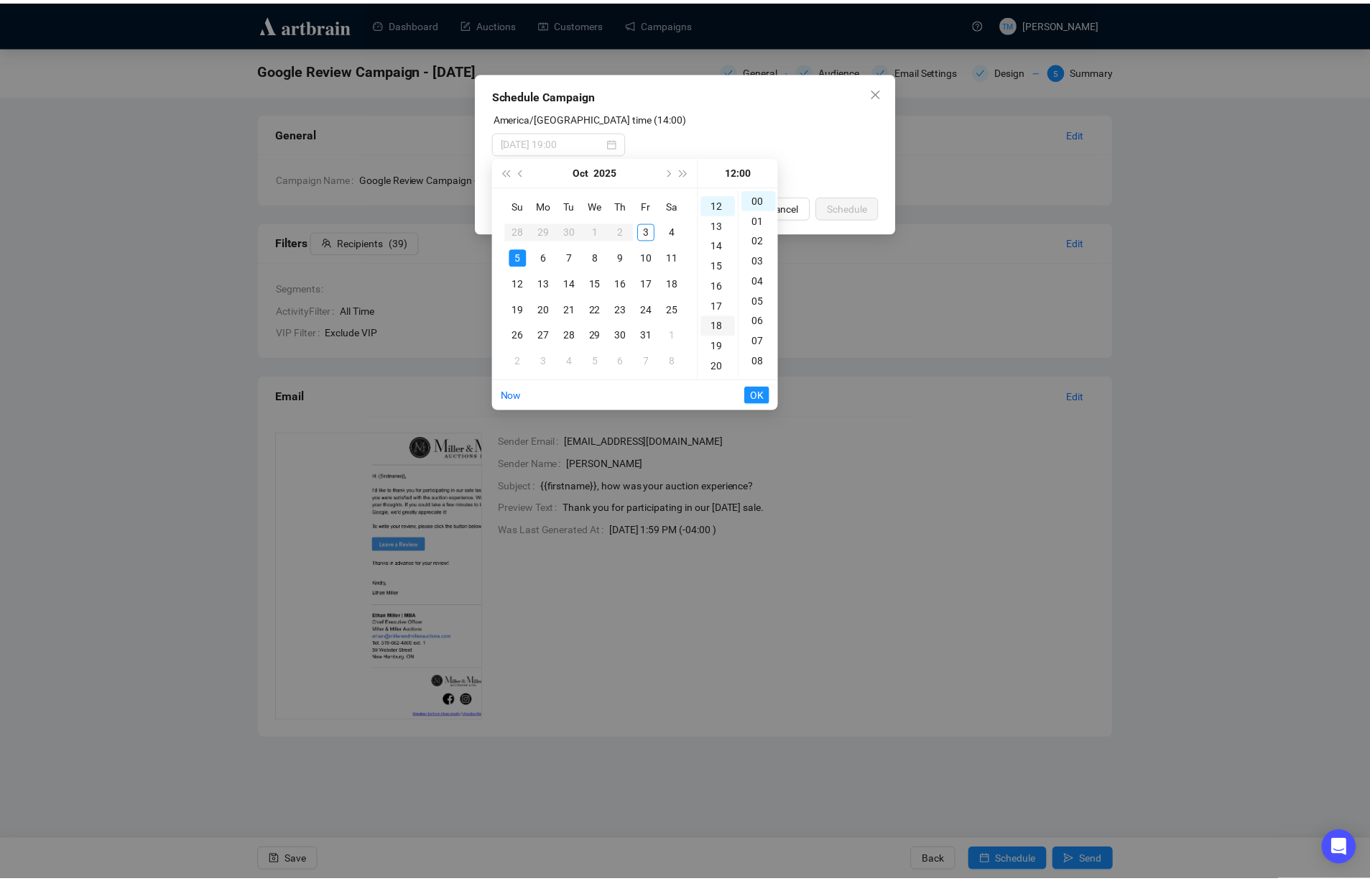
scroll to position [241, 0]
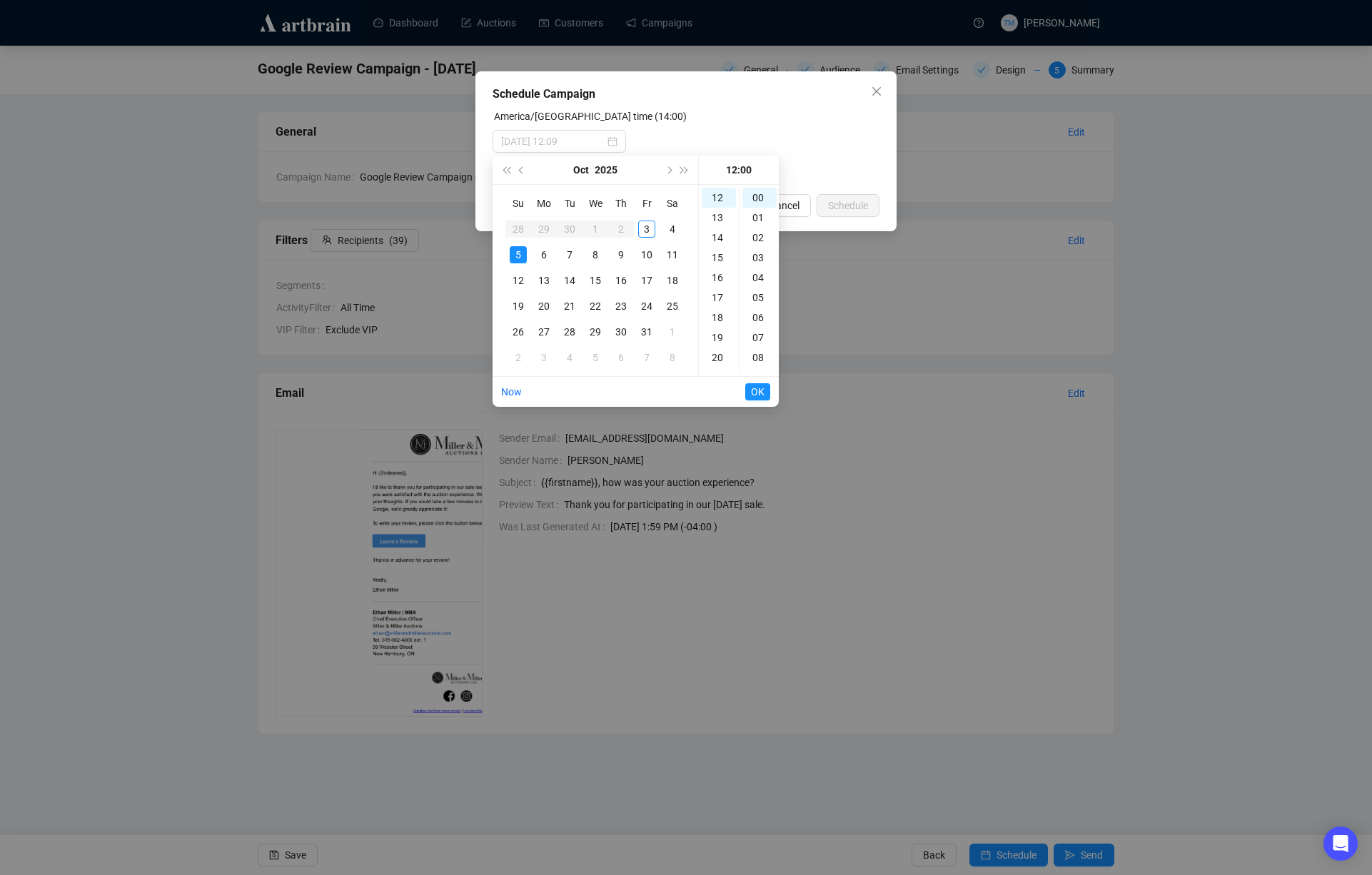
type input "[DATE] 12:00"
click at [756, 389] on span "OK" at bounding box center [758, 391] width 14 height 27
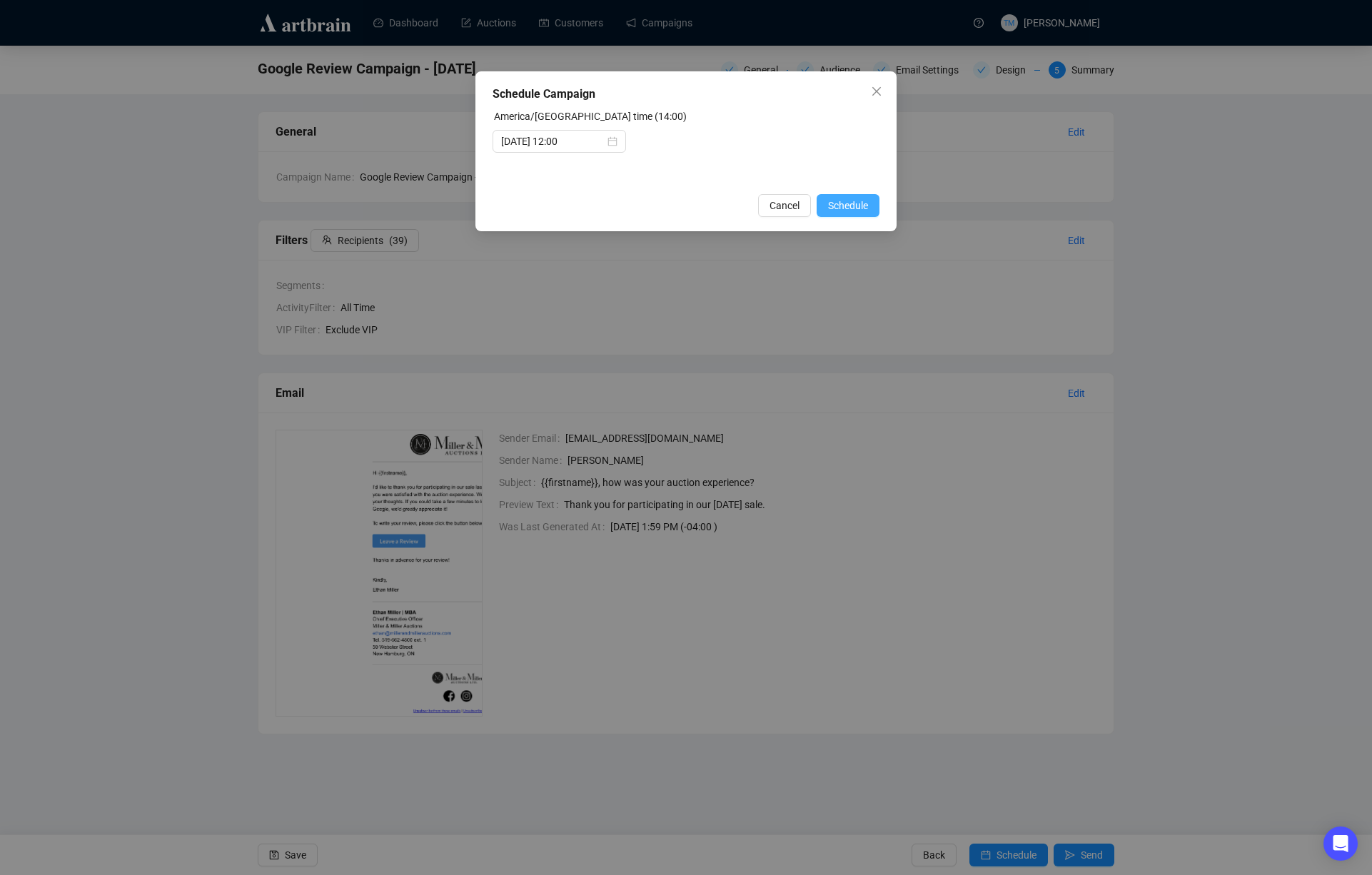
click at [840, 205] on span "Schedule" at bounding box center [848, 206] width 40 height 16
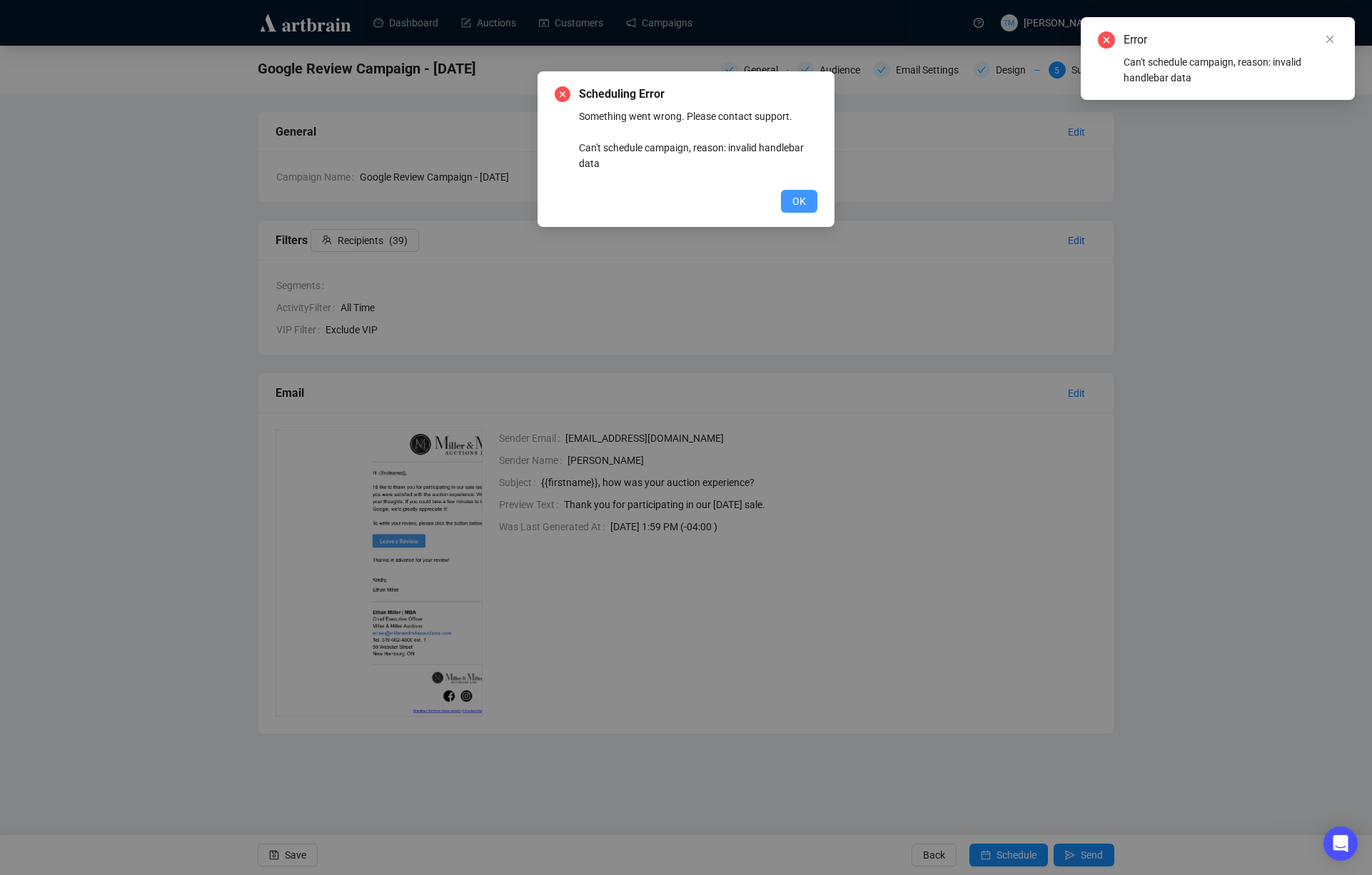
click at [794, 203] on span "OK" at bounding box center [800, 202] width 14 height 16
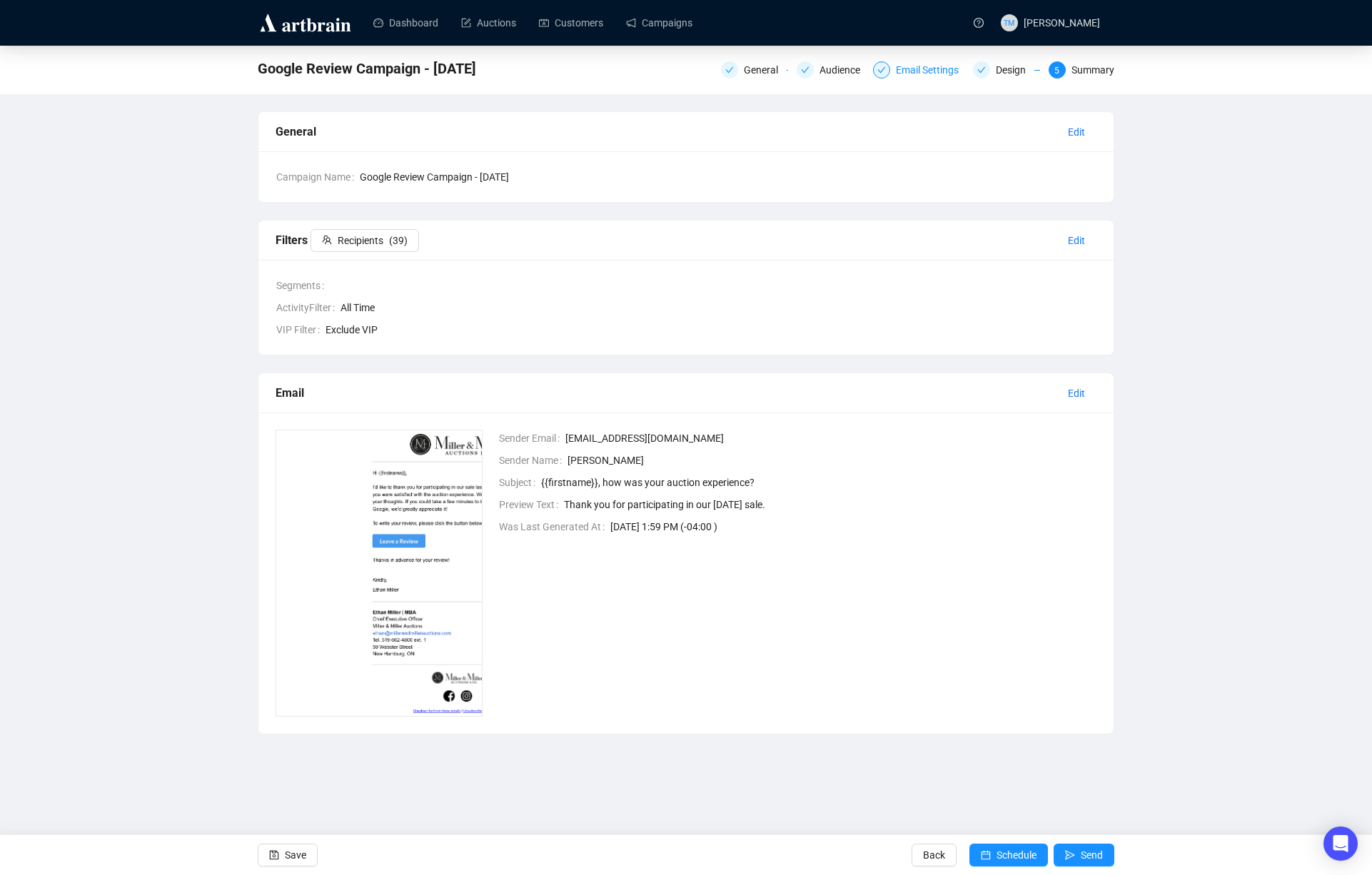
click at [927, 68] on div "Email Settings" at bounding box center [932, 70] width 72 height 17
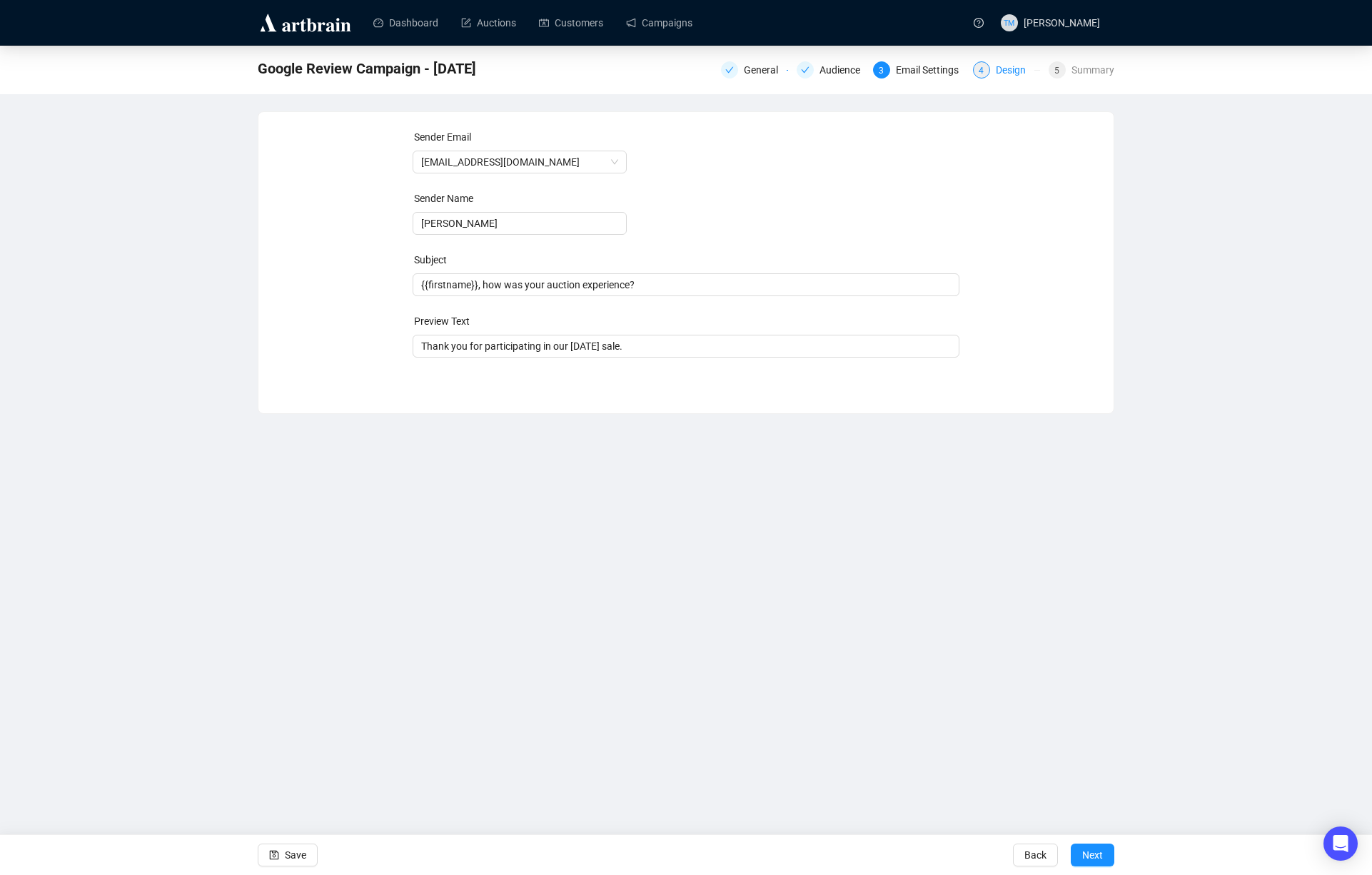
click at [986, 73] on div "4 Design" at bounding box center [1006, 70] width 68 height 17
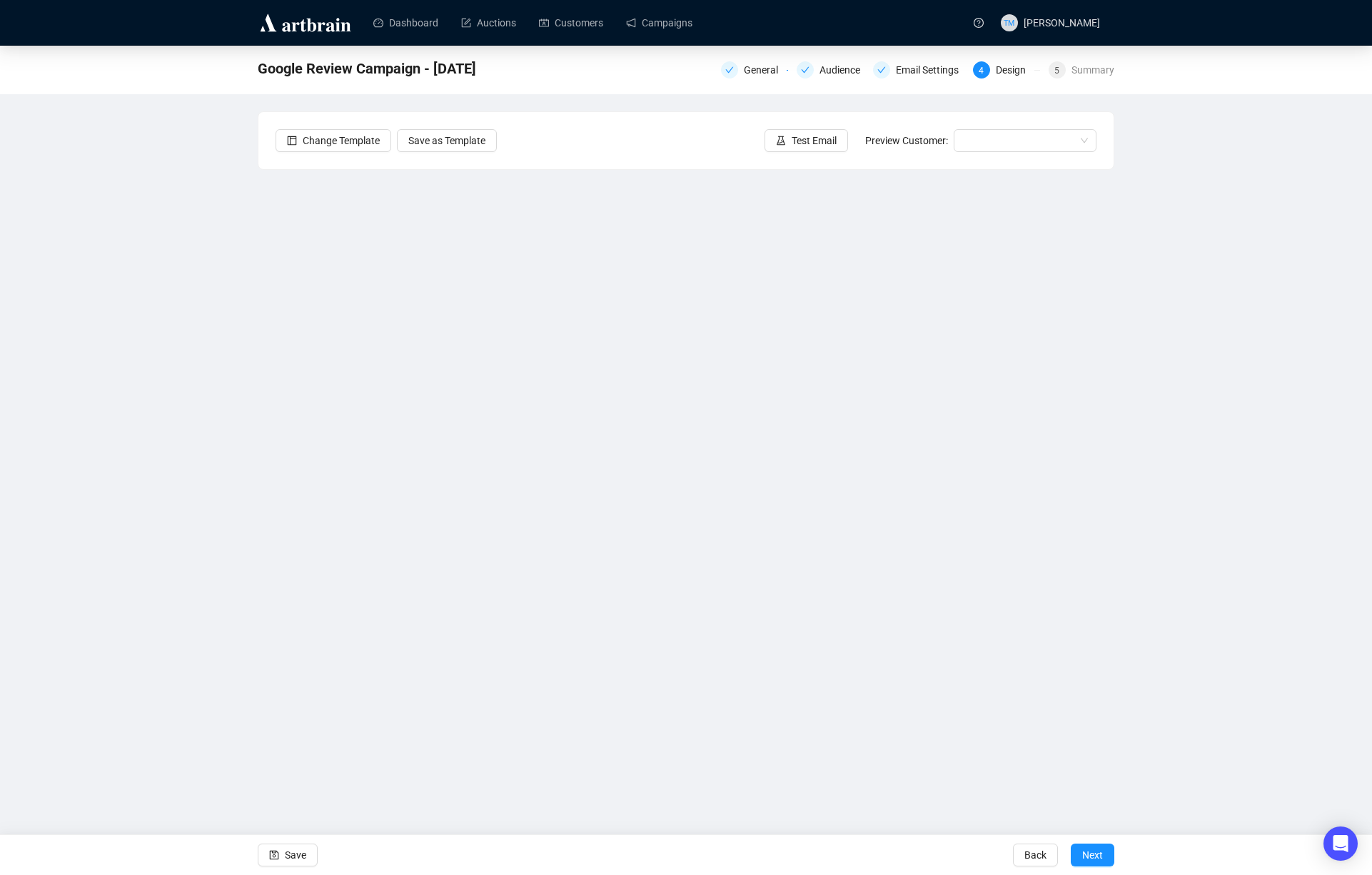
click at [860, 78] on div "General Audience Email Settings 4 Design 5 Summary" at bounding box center [918, 68] width 393 height 23
click at [842, 70] on div "Audience" at bounding box center [844, 70] width 50 height 17
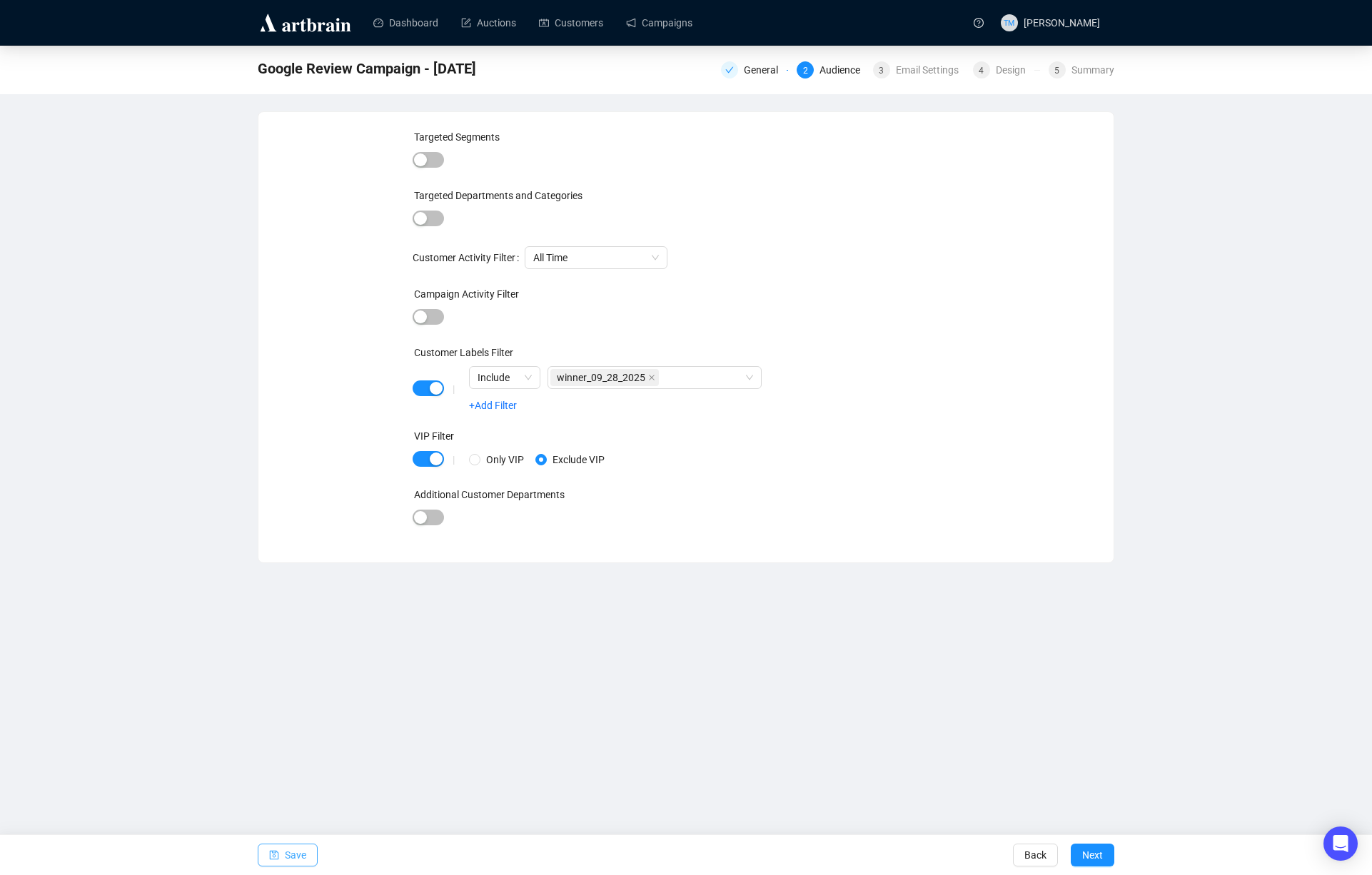
click at [295, 852] on span "Save" at bounding box center [296, 855] width 22 height 40
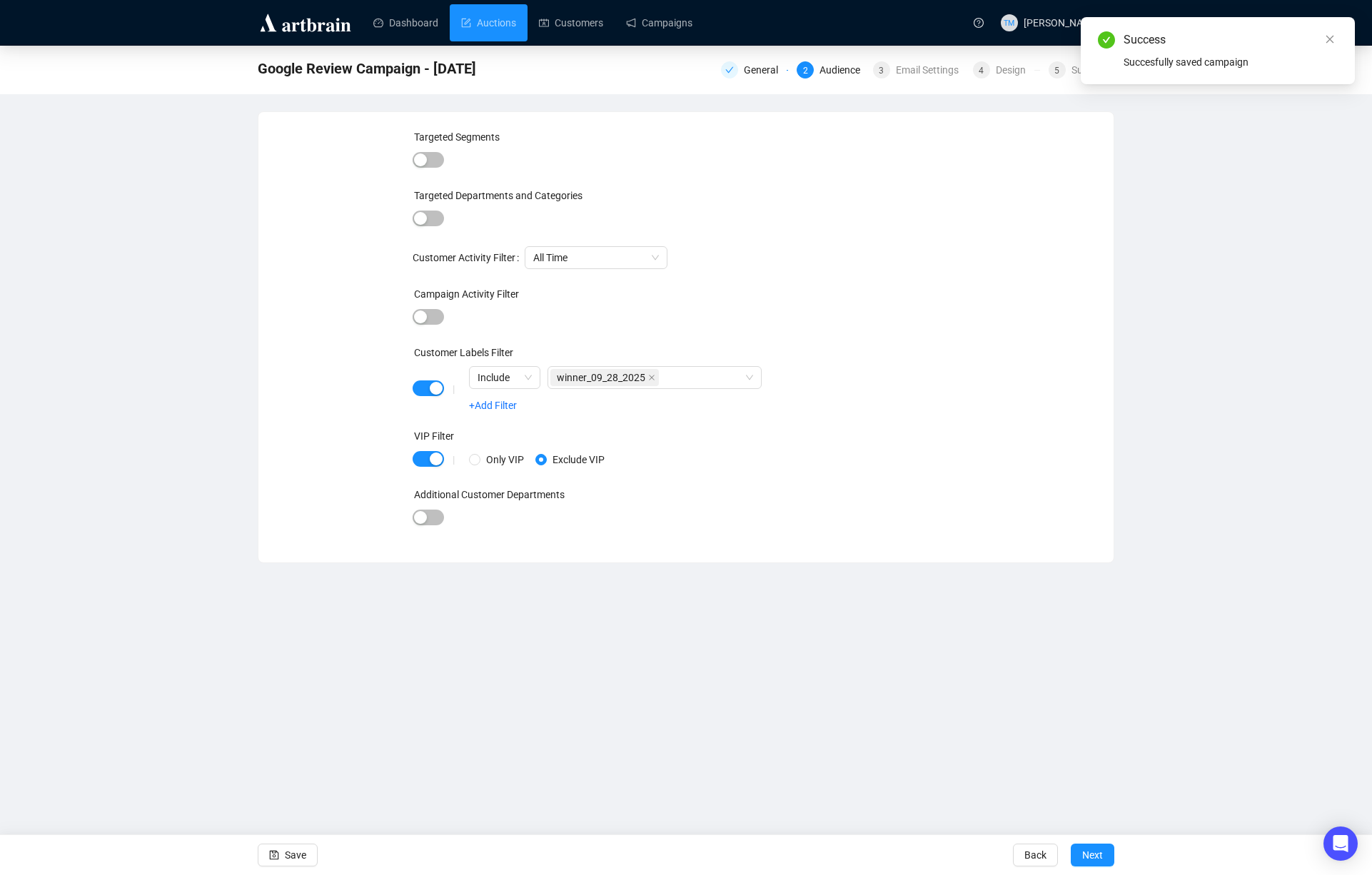
drag, startPoint x: 494, startPoint y: 32, endPoint x: 540, endPoint y: 45, distance: 47.8
click at [494, 32] on link "Auctions" at bounding box center [488, 22] width 55 height 37
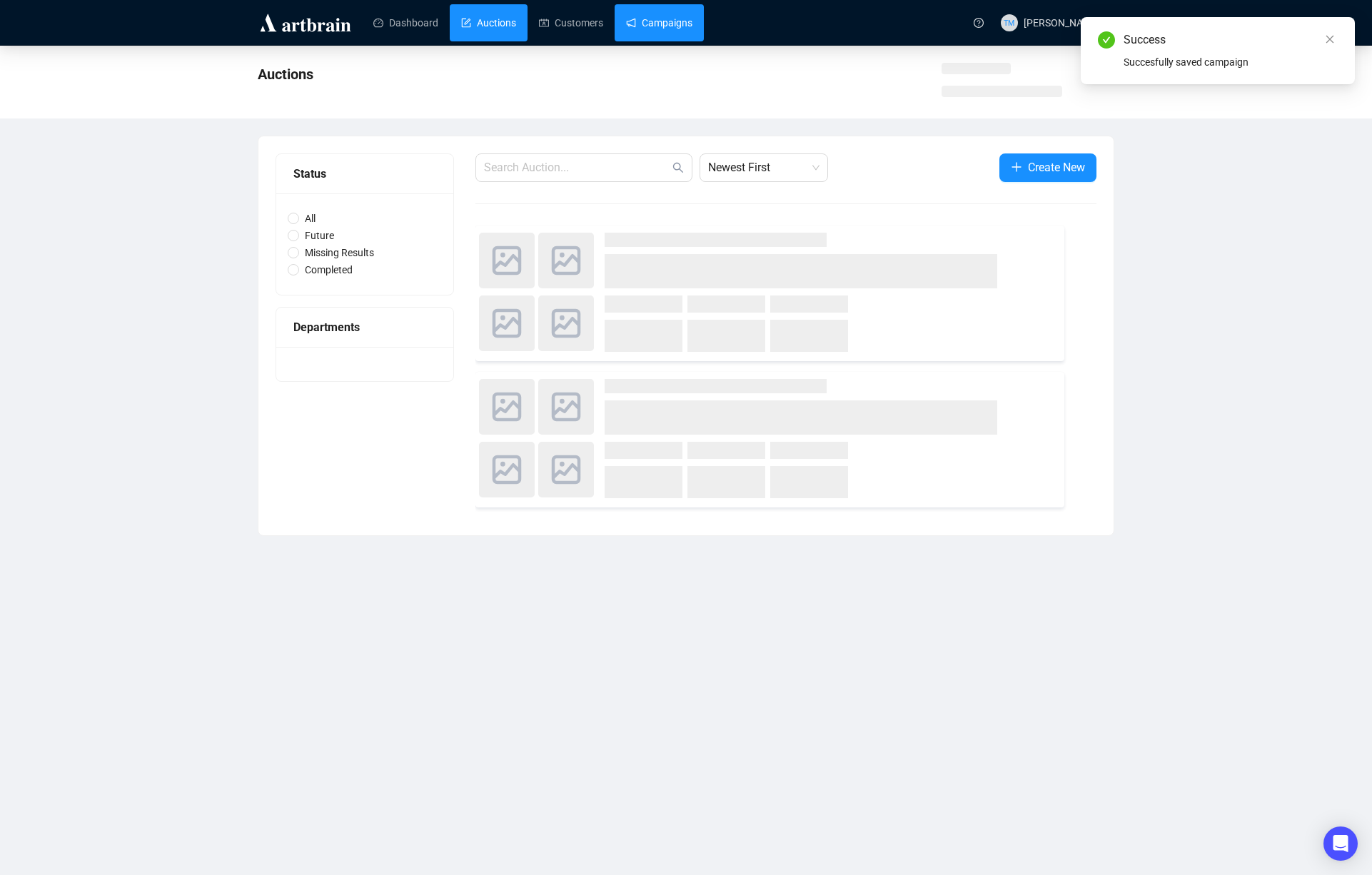
click at [688, 21] on link "Campaigns" at bounding box center [659, 22] width 67 height 37
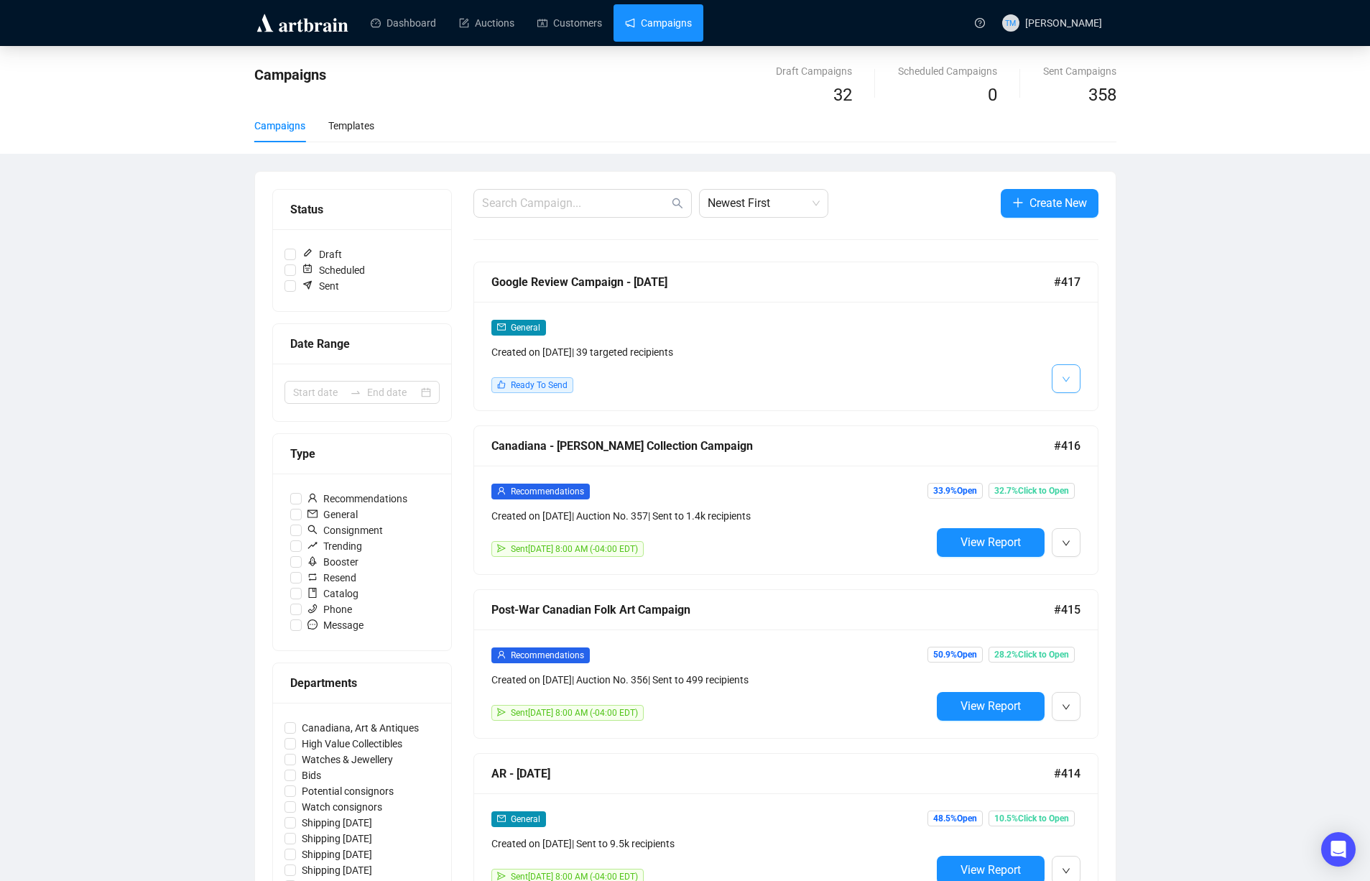
click at [1064, 381] on icon "down" at bounding box center [1066, 379] width 9 height 9
click at [1071, 401] on li "Edit" at bounding box center [1093, 410] width 76 height 23
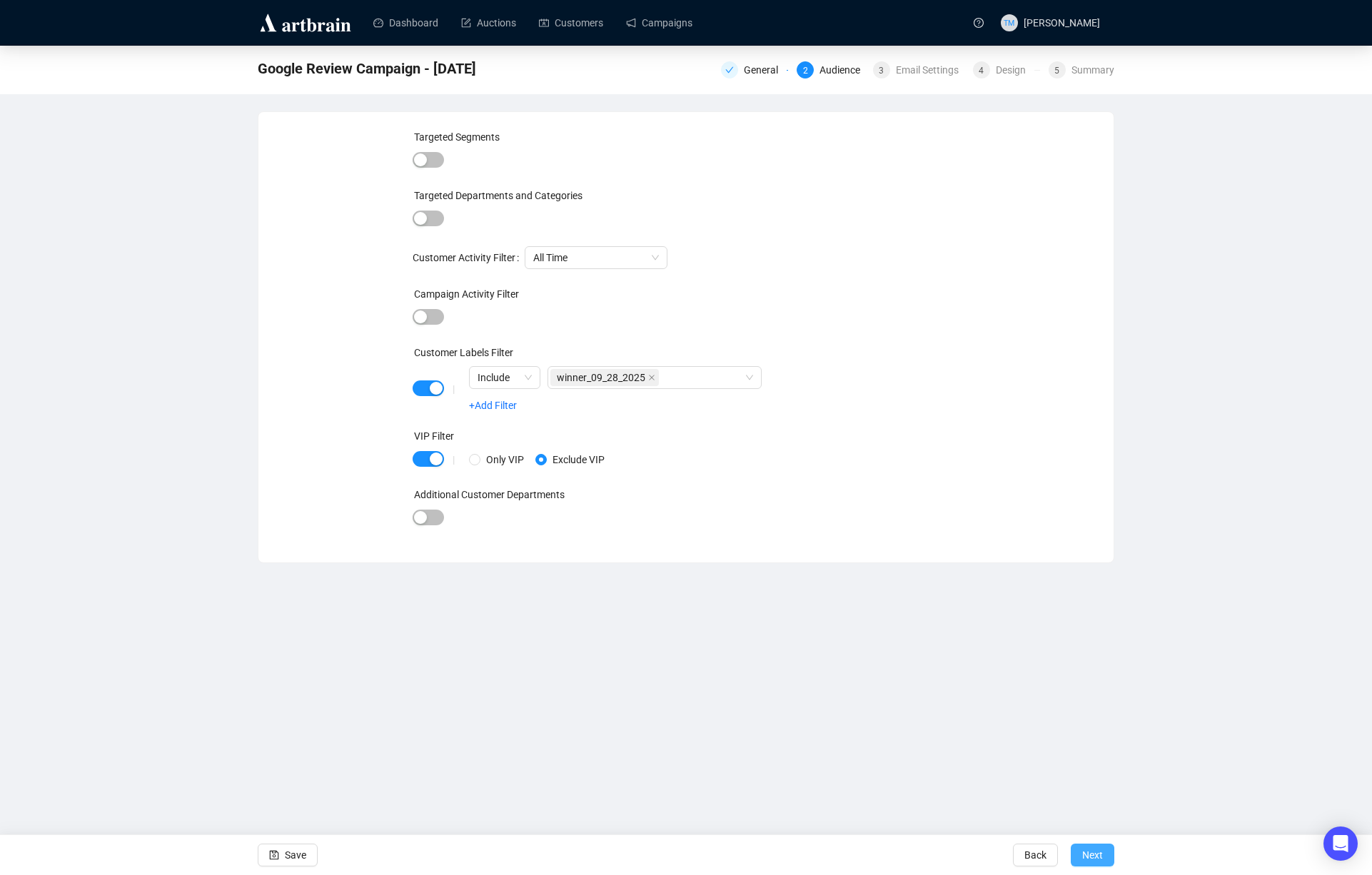
click at [1090, 851] on span "Next" at bounding box center [1092, 855] width 21 height 40
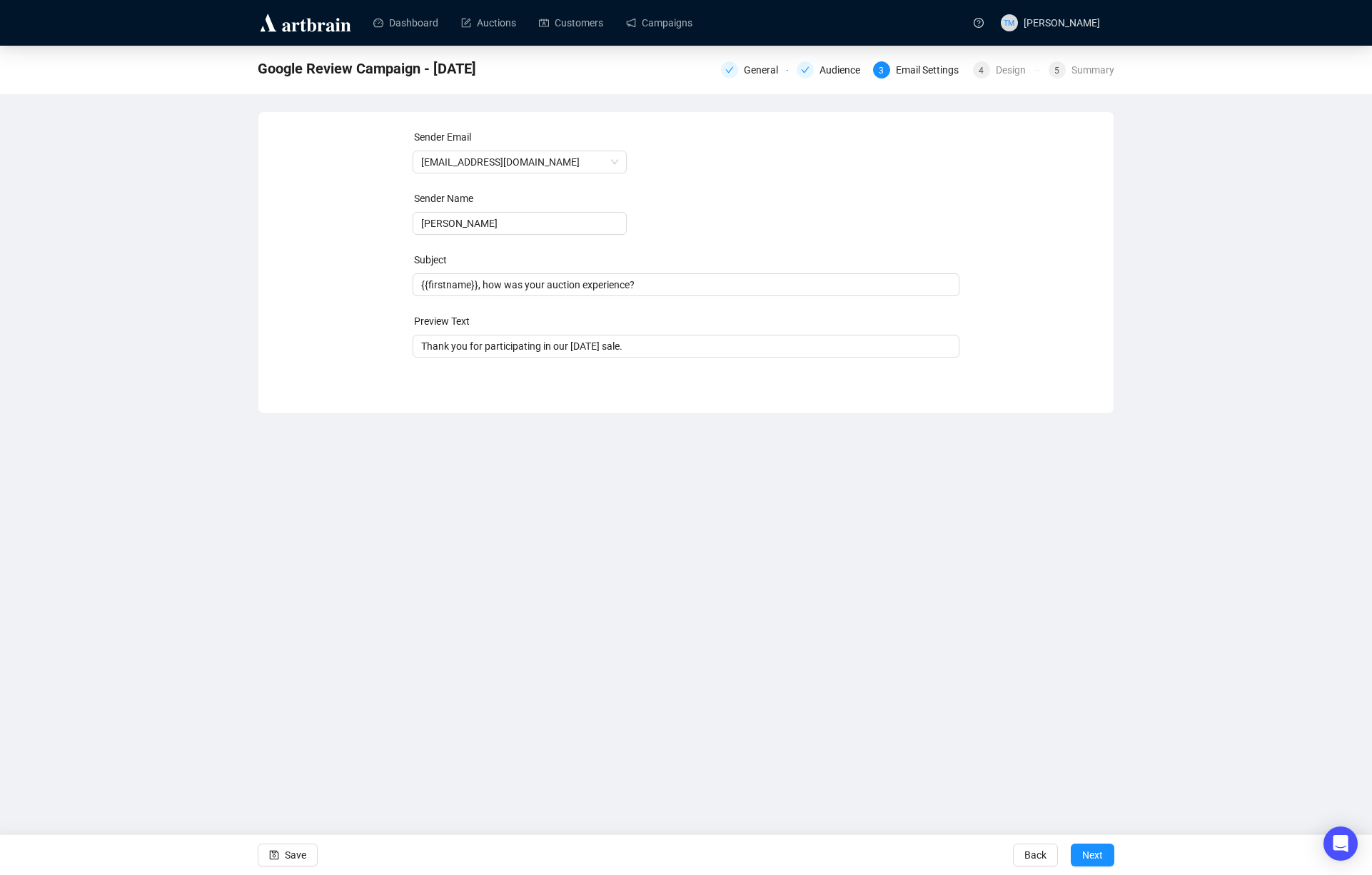
click at [1090, 851] on span "Next" at bounding box center [1092, 855] width 21 height 40
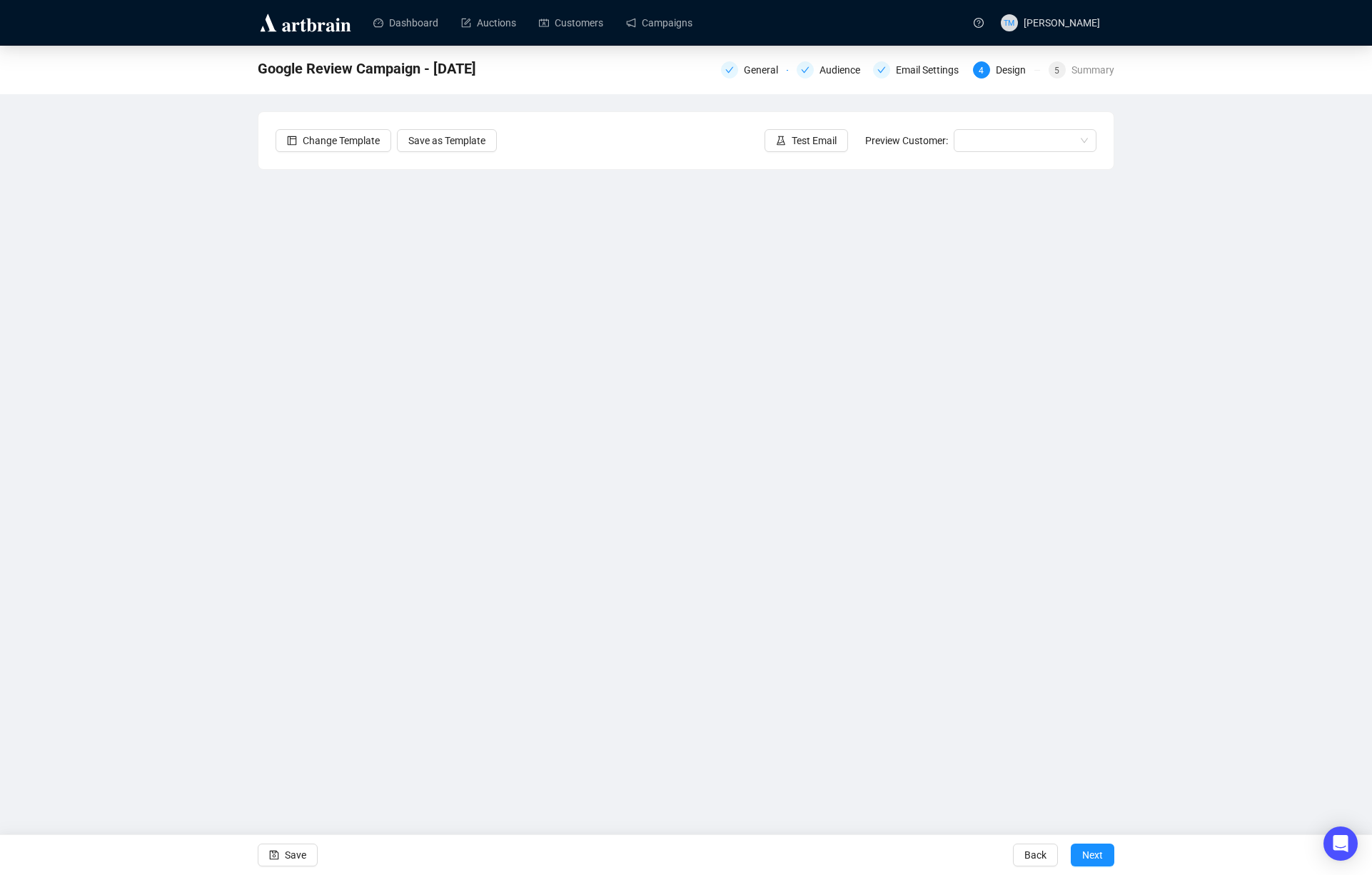
click at [1090, 851] on span "Next" at bounding box center [1092, 855] width 21 height 40
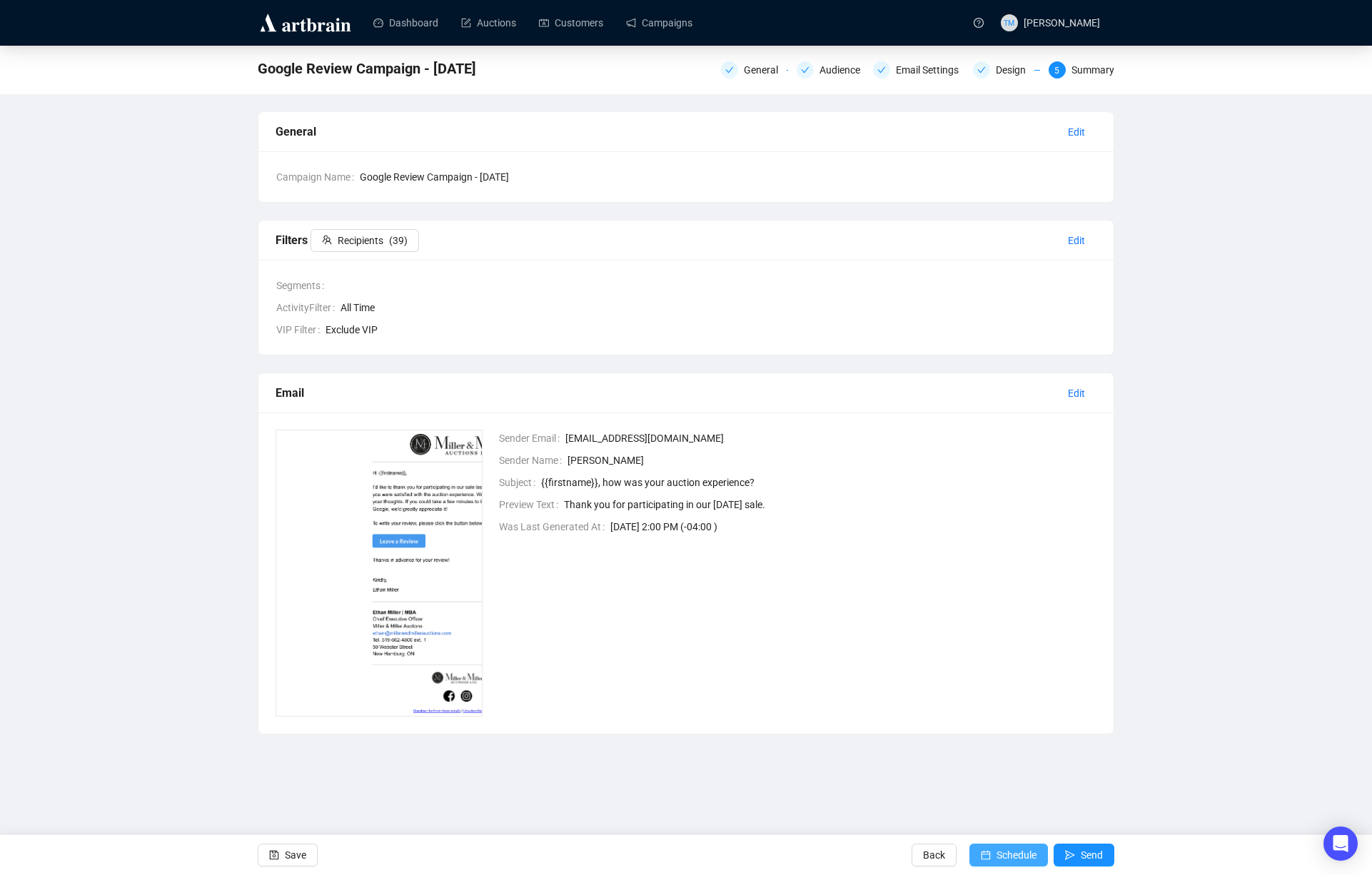
click at [991, 853] on button "Schedule" at bounding box center [1008, 854] width 78 height 23
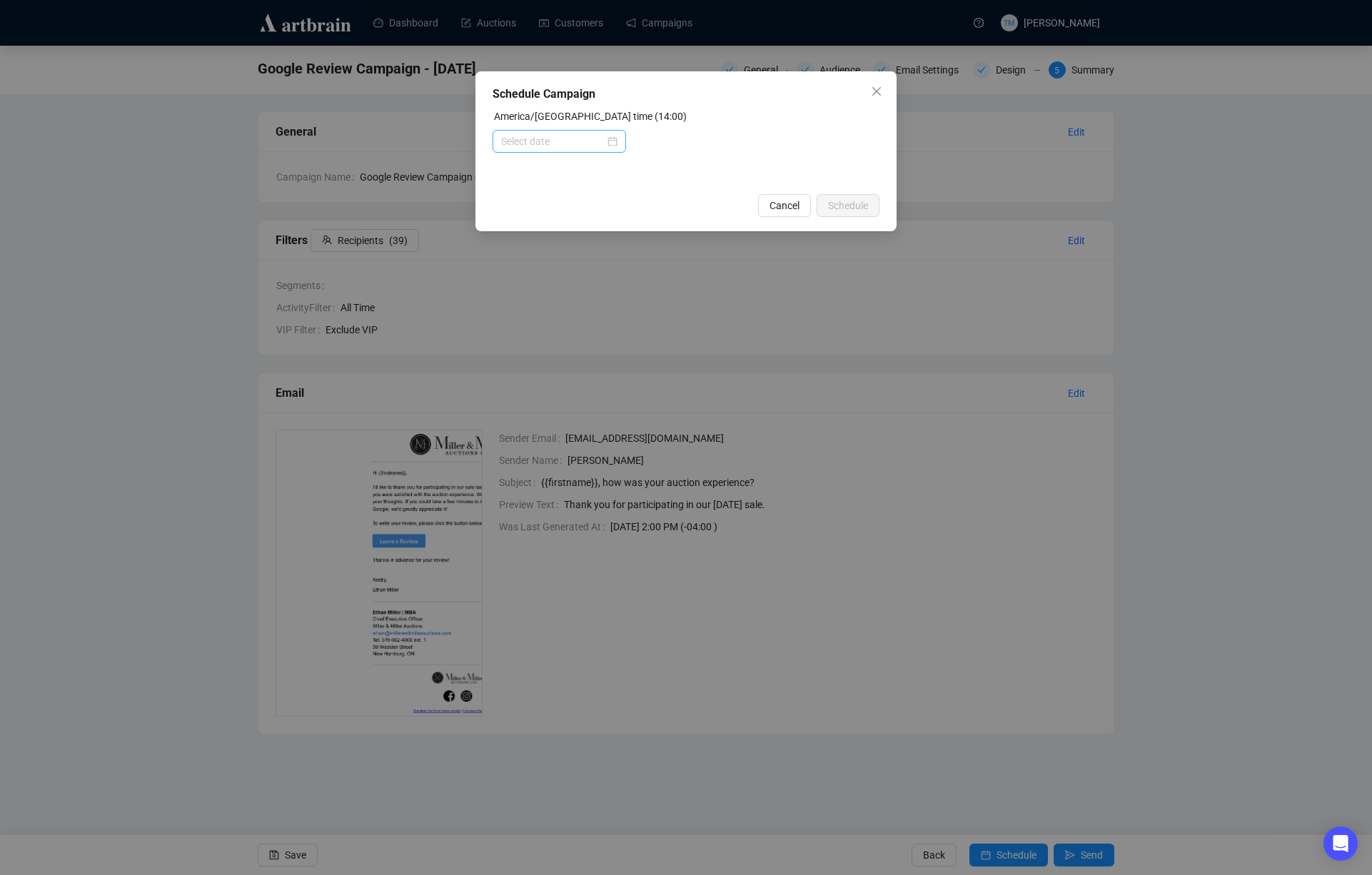
click at [564, 132] on div at bounding box center [559, 141] width 133 height 23
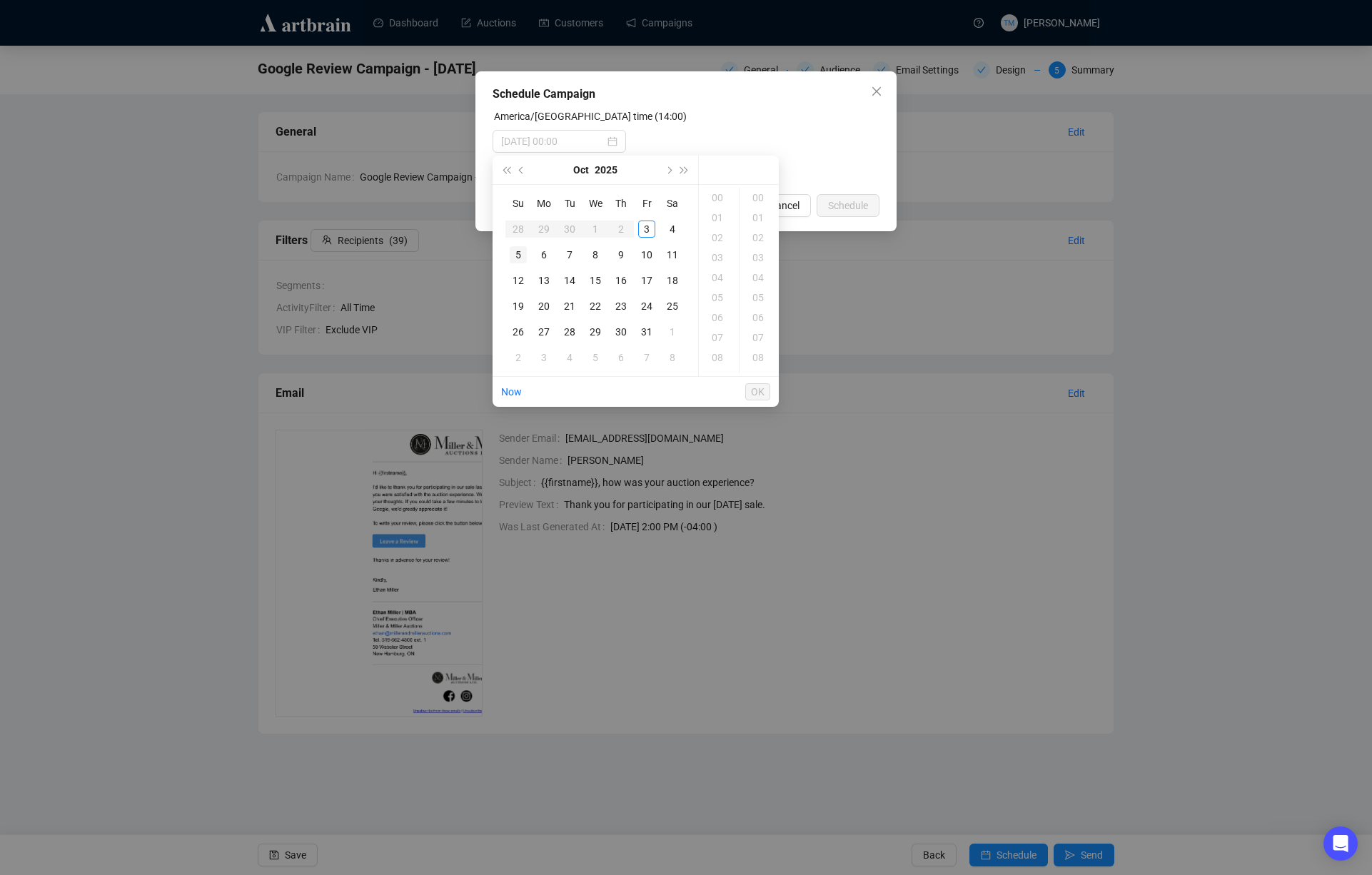
click at [522, 255] on div "5" at bounding box center [518, 254] width 17 height 17
click at [719, 353] on div "13" at bounding box center [718, 362] width 34 height 20
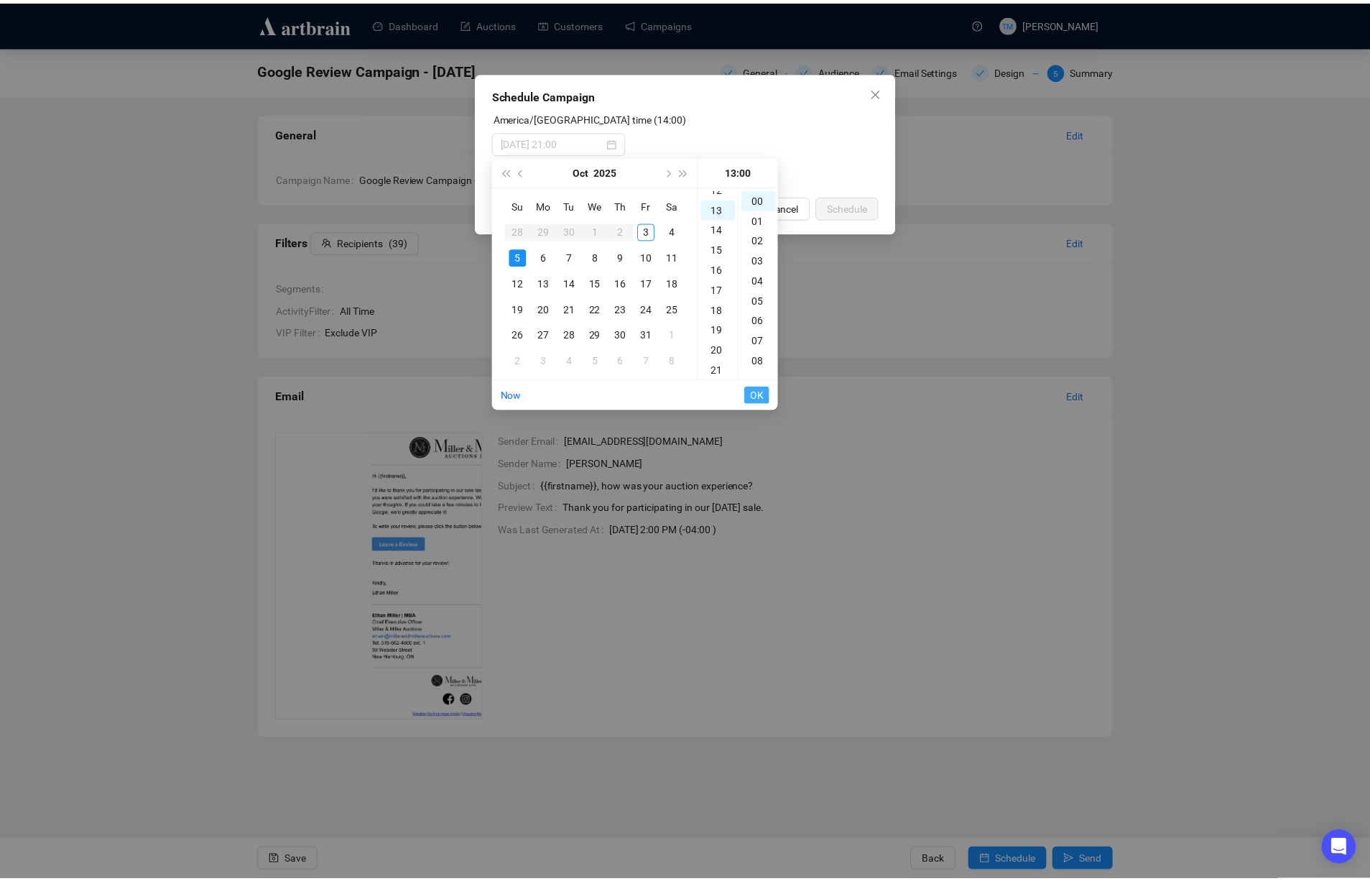
scroll to position [262, 0]
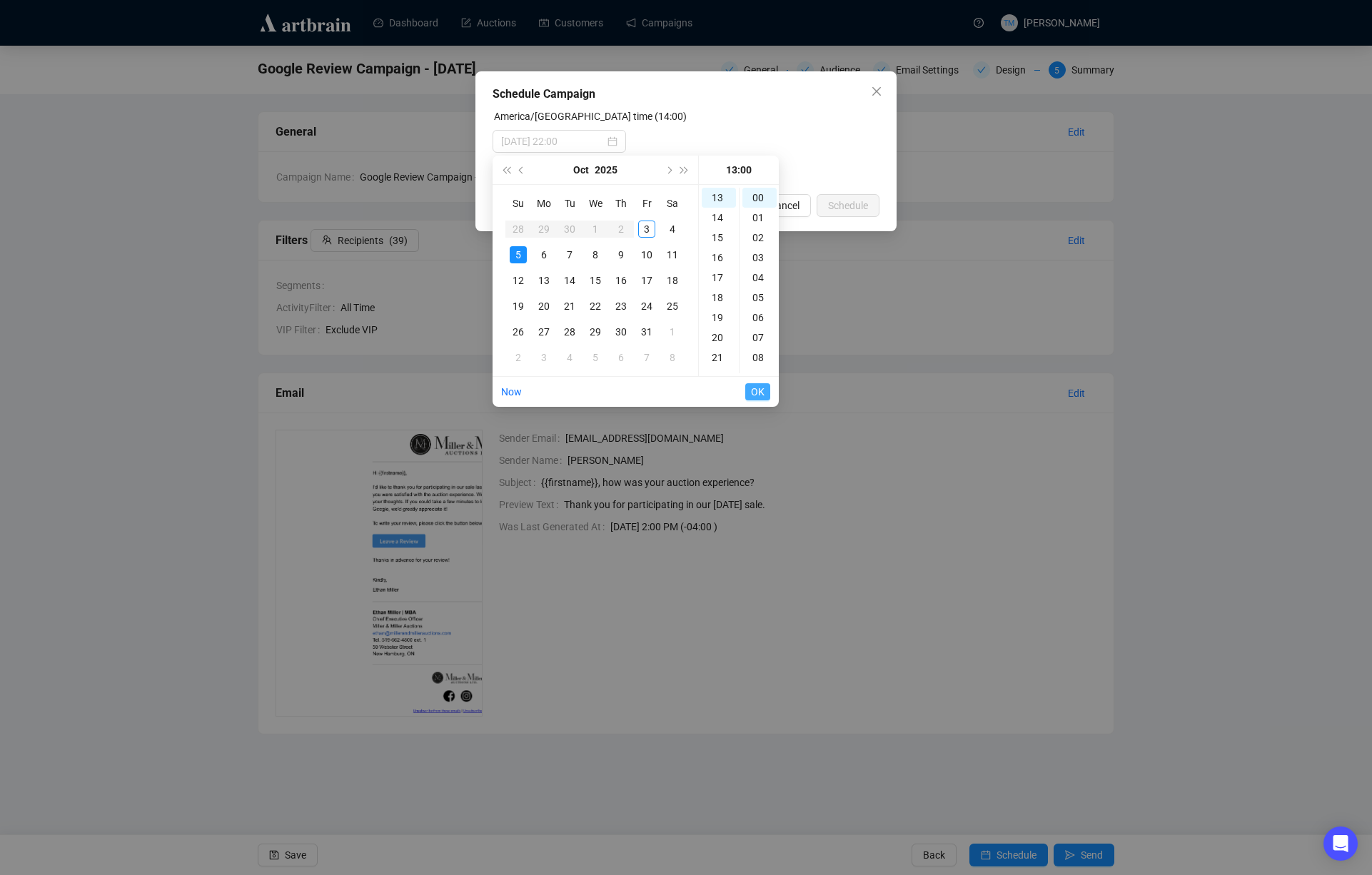
type input "[DATE] 13:00"
click at [760, 394] on span "OK" at bounding box center [758, 391] width 14 height 27
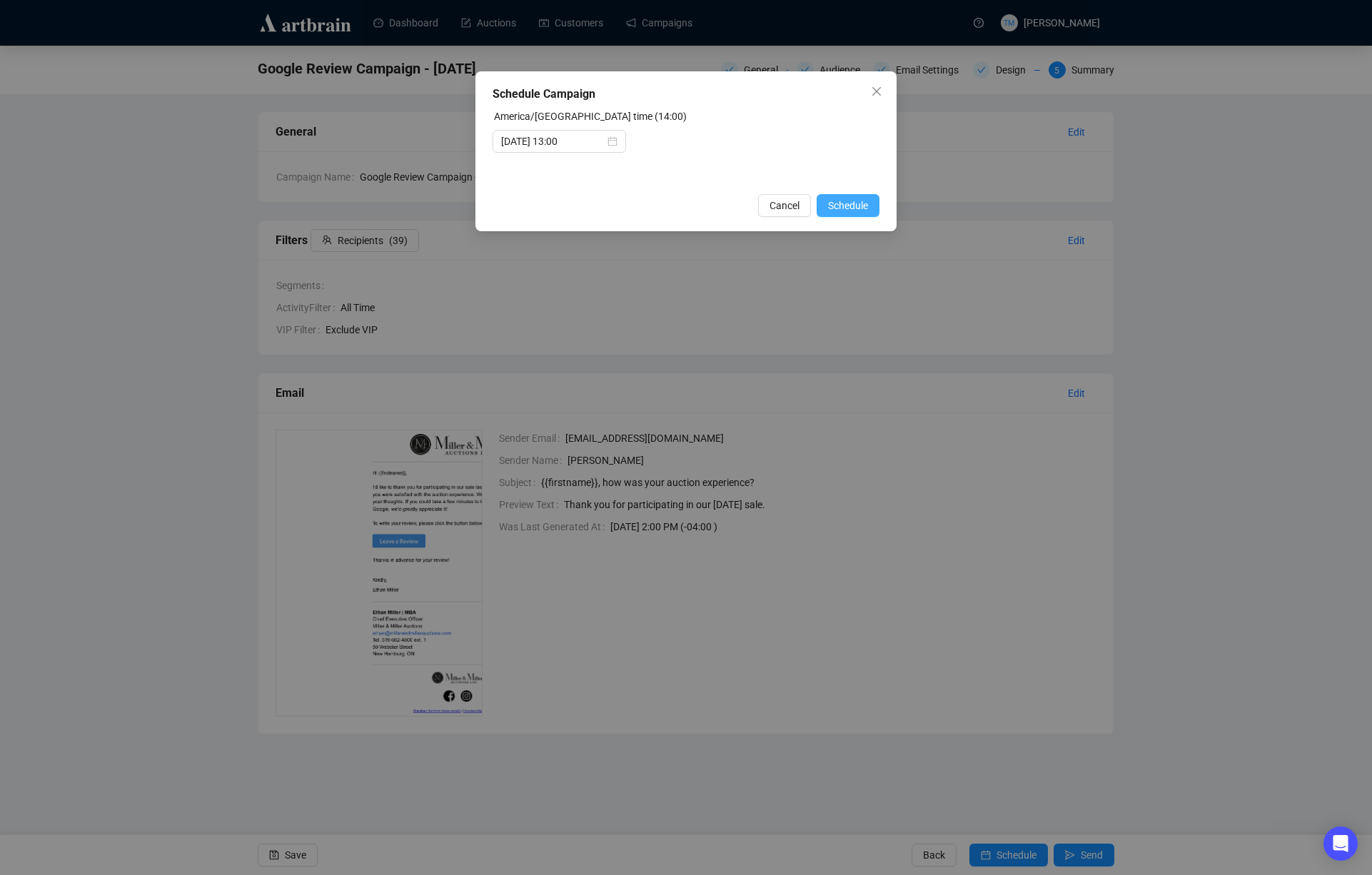
click at [853, 205] on span "Schedule" at bounding box center [848, 206] width 40 height 16
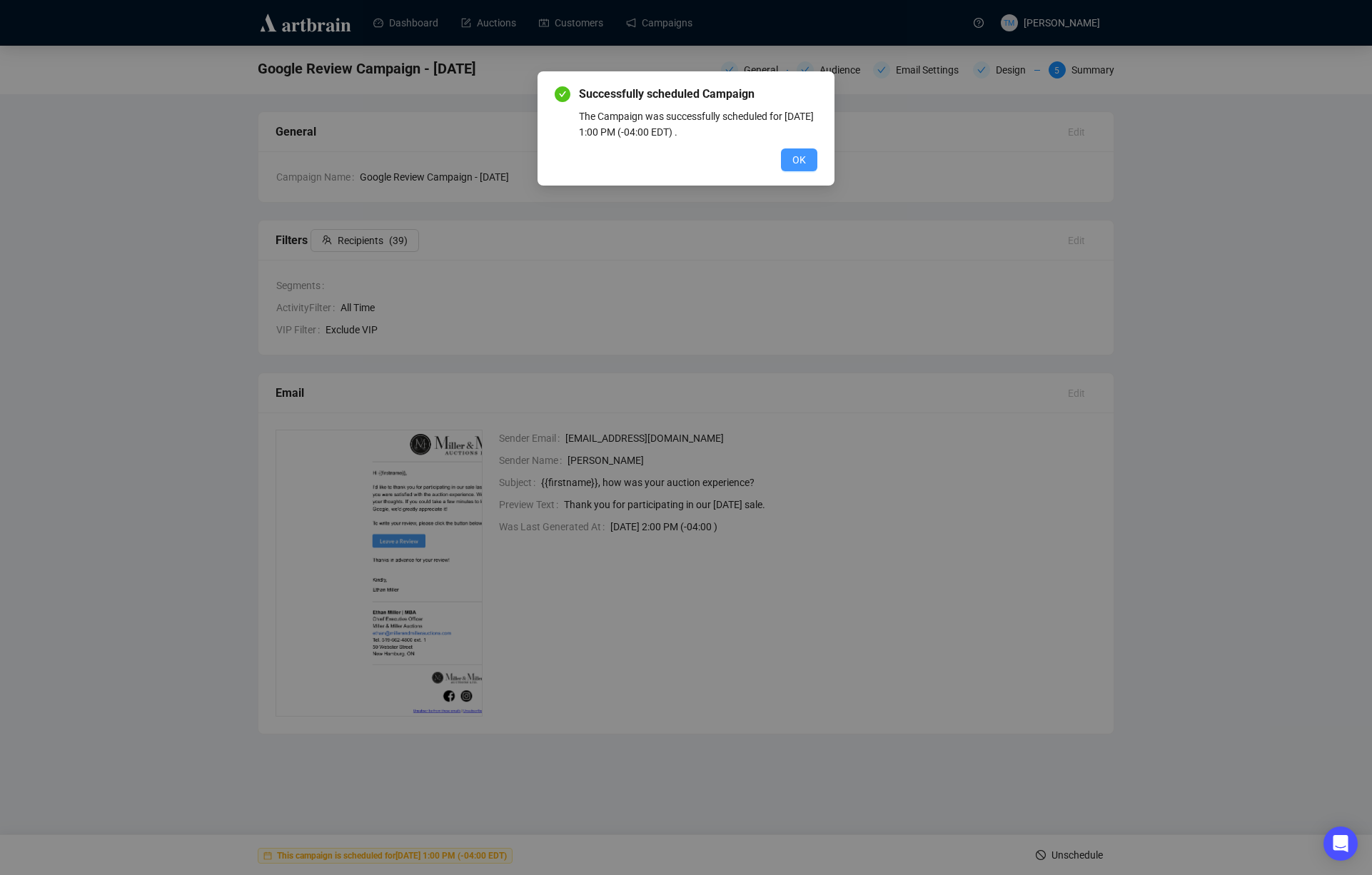
click at [808, 161] on button "OK" at bounding box center [799, 159] width 37 height 23
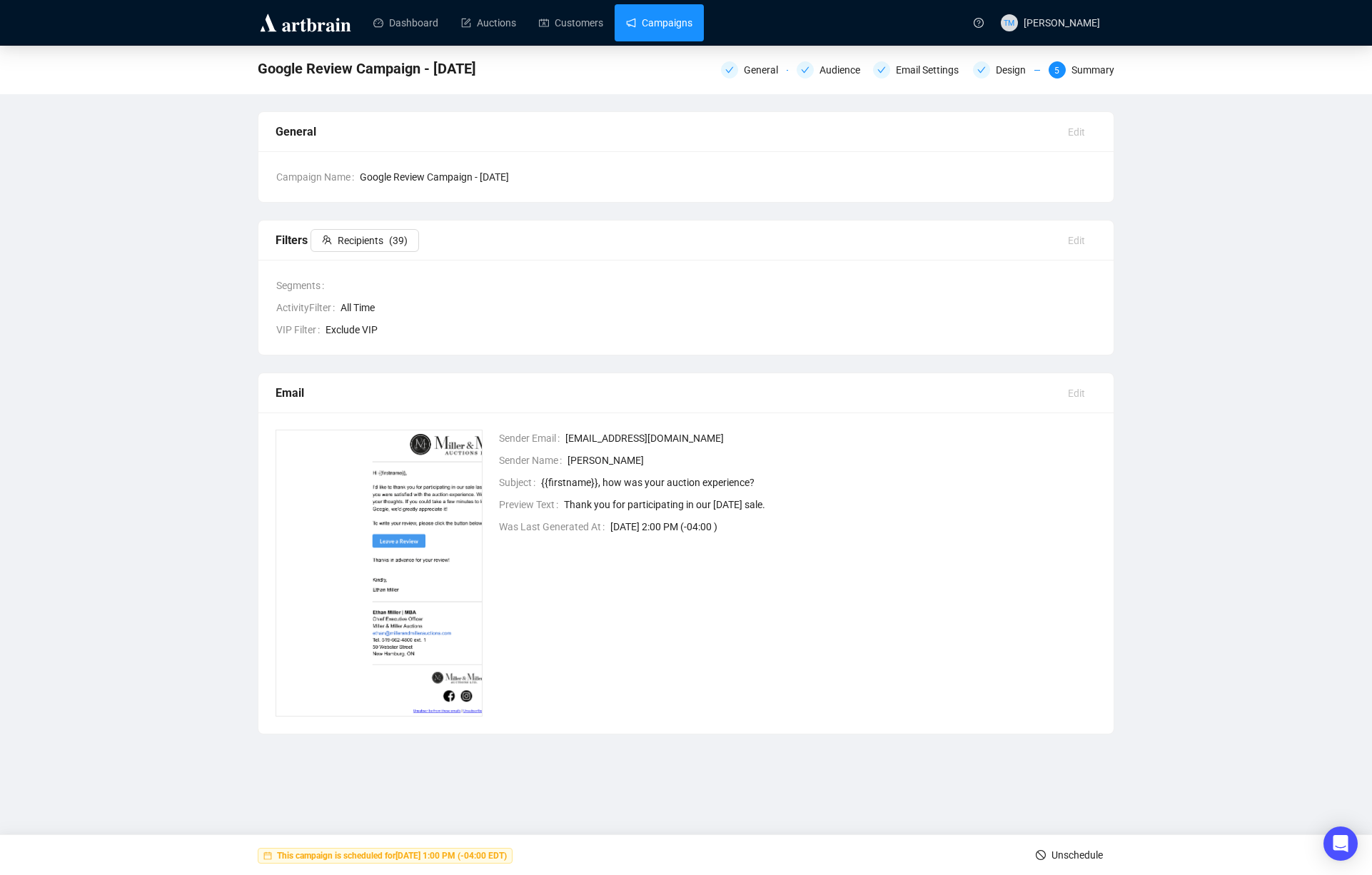
click at [653, 19] on link "Campaigns" at bounding box center [659, 22] width 67 height 37
